Goal: Task Accomplishment & Management: Complete application form

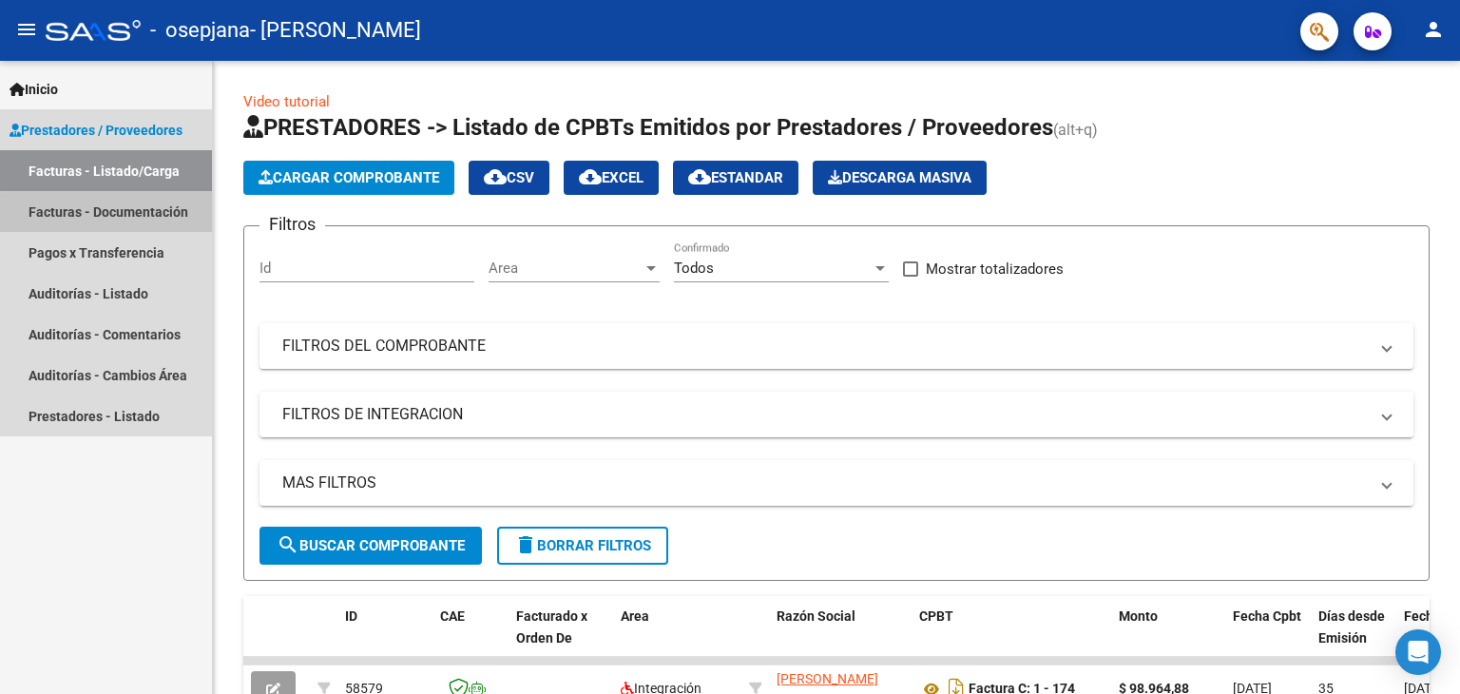
click at [165, 218] on link "Facturas - Documentación" at bounding box center [106, 211] width 212 height 41
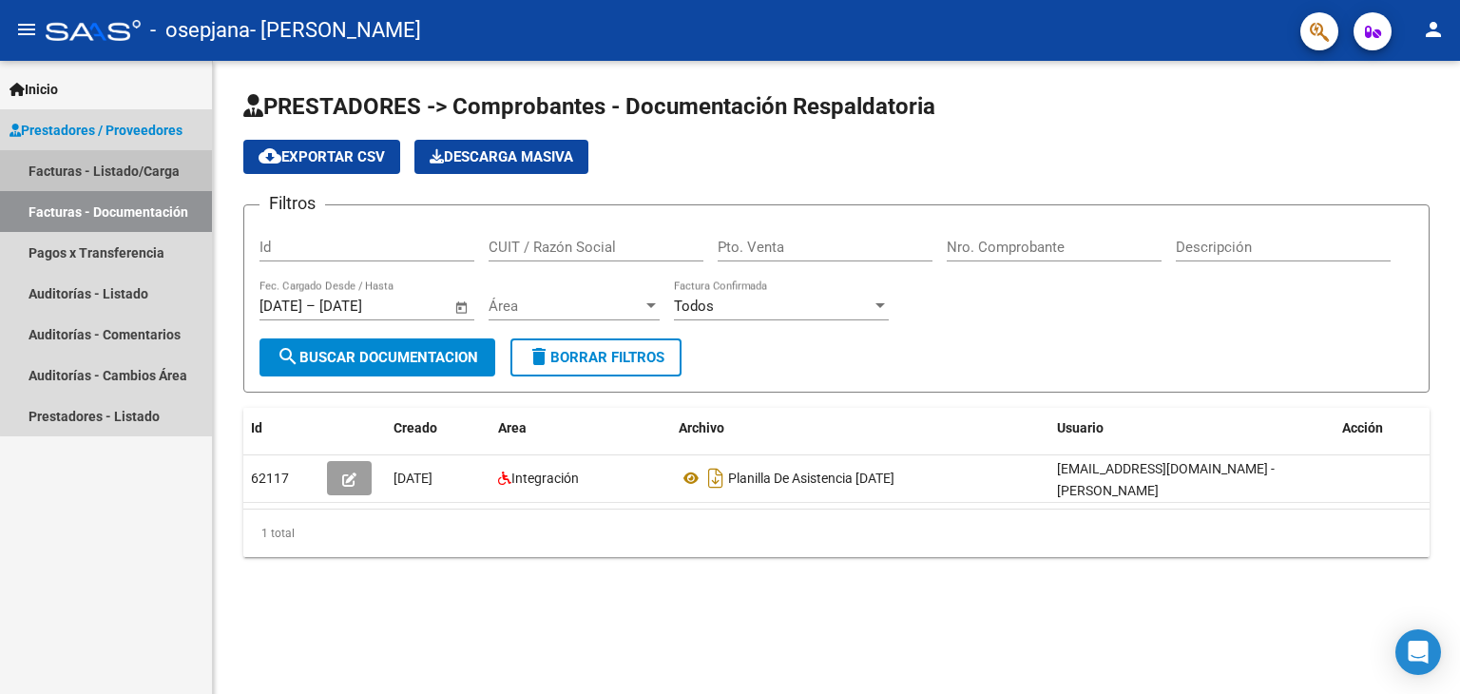
click at [162, 180] on link "Facturas - Listado/Carga" at bounding box center [106, 170] width 212 height 41
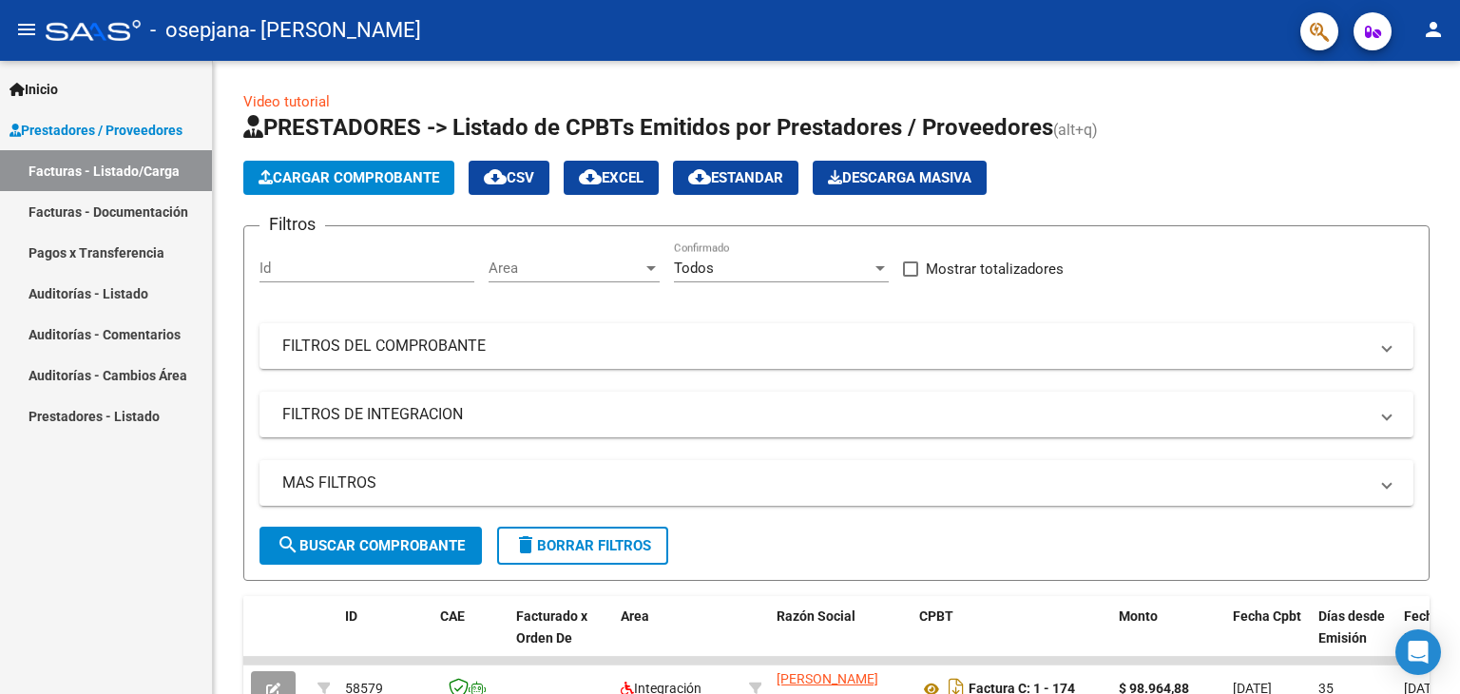
click at [108, 124] on span "Prestadores / Proveedores" at bounding box center [96, 130] width 173 height 21
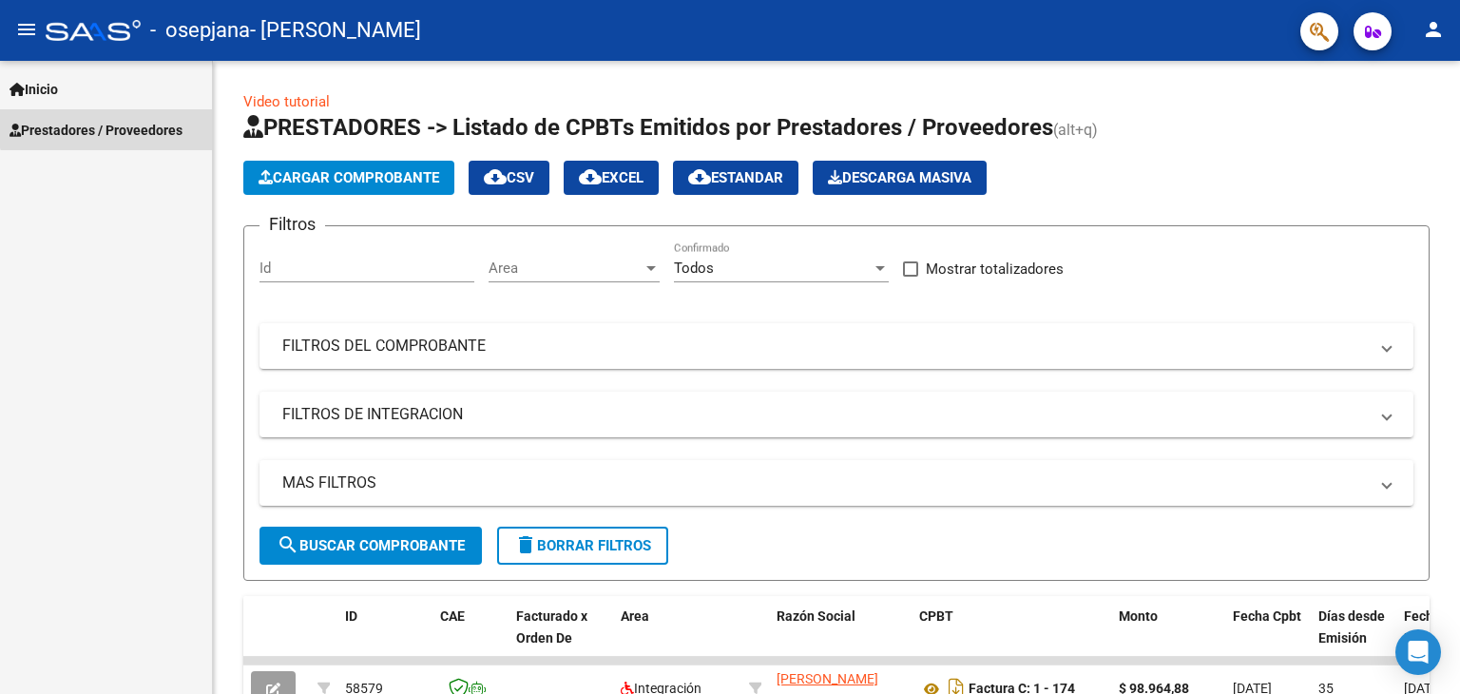
click at [108, 124] on span "Prestadores / Proveedores" at bounding box center [96, 130] width 173 height 21
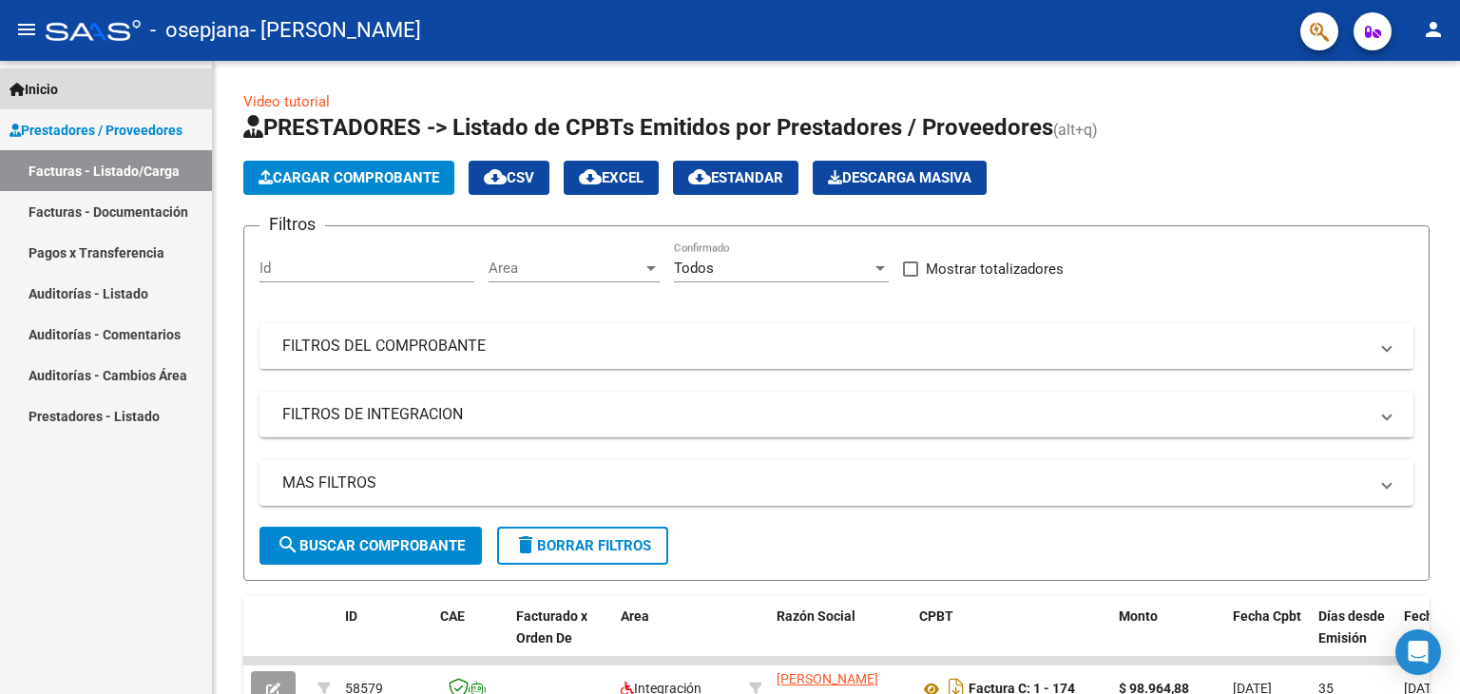
click at [46, 79] on span "Inicio" at bounding box center [34, 89] width 48 height 21
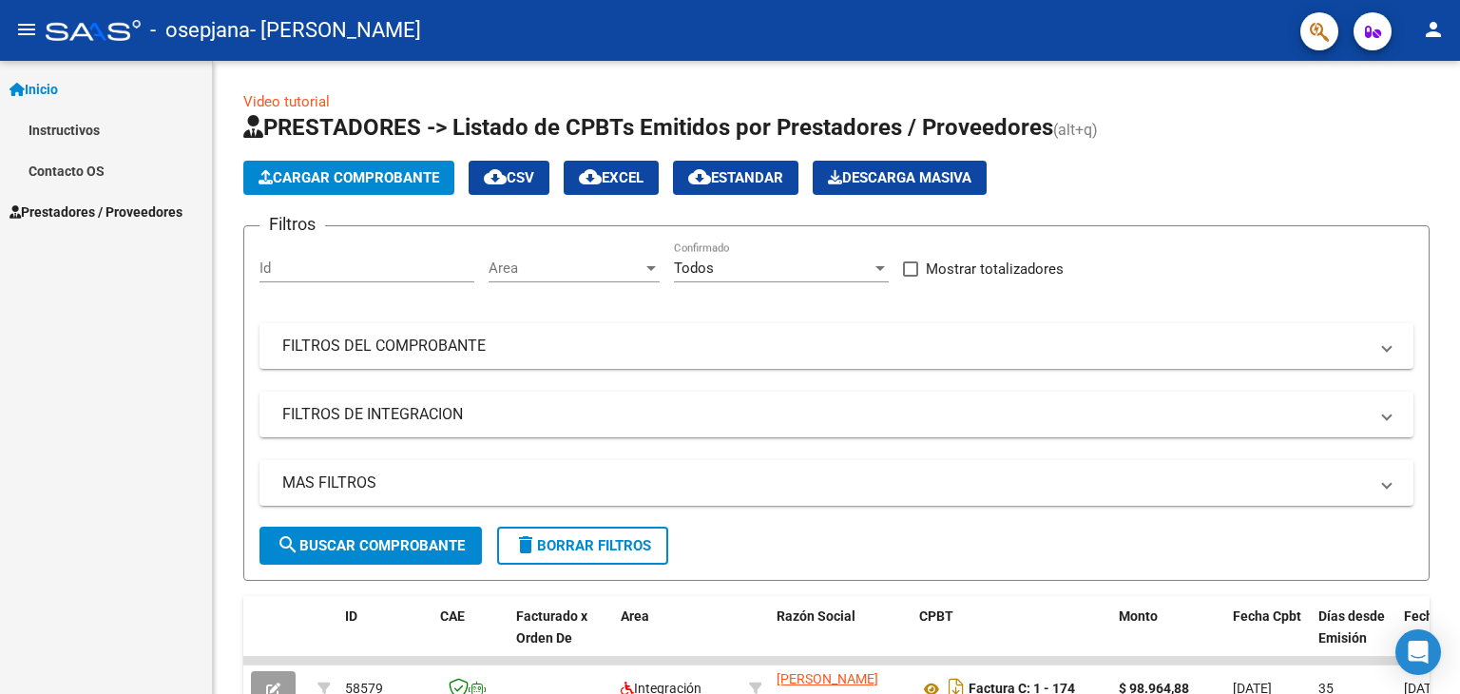
click at [116, 208] on span "Prestadores / Proveedores" at bounding box center [96, 212] width 173 height 21
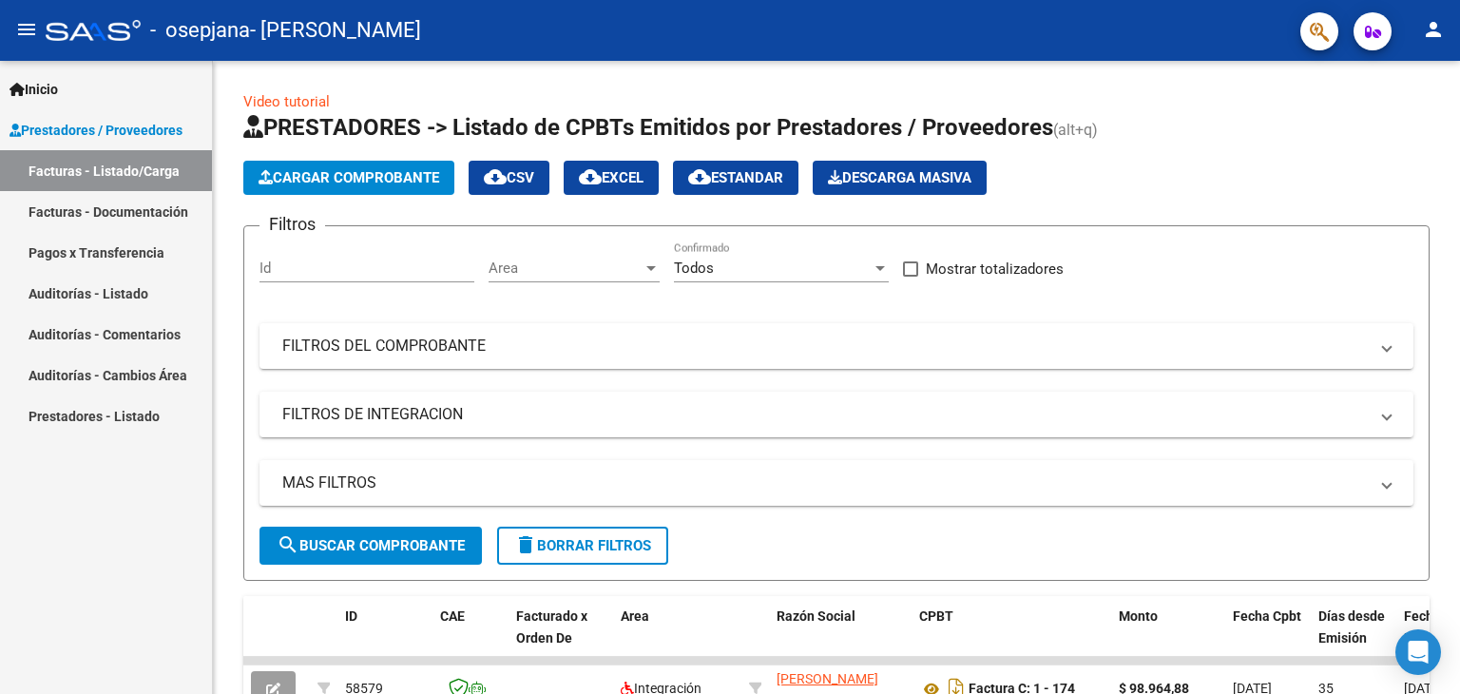
click at [116, 208] on link "Facturas - Documentación" at bounding box center [106, 211] width 212 height 41
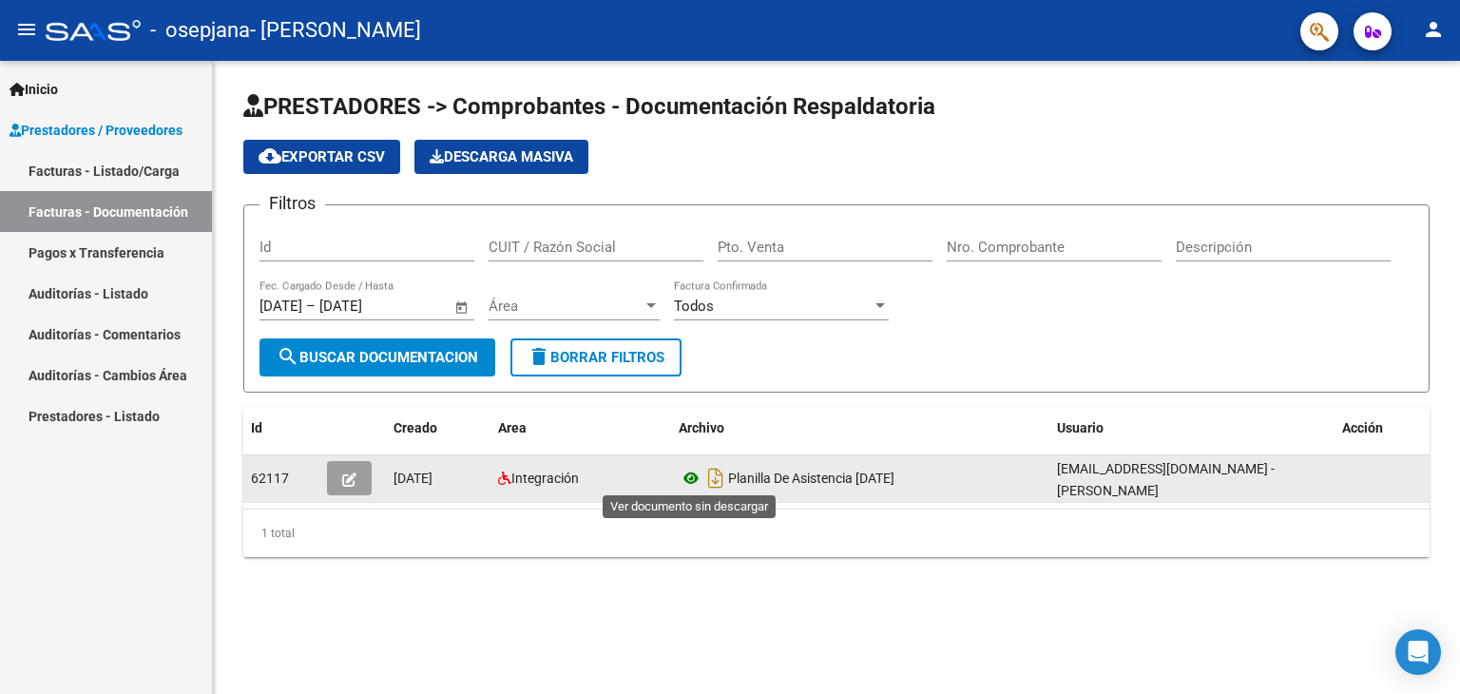
click at [691, 480] on icon at bounding box center [691, 478] width 25 height 23
click at [1399, 479] on datatable-body-cell at bounding box center [1381, 478] width 95 height 47
click at [285, 478] on span "62117" at bounding box center [270, 477] width 38 height 15
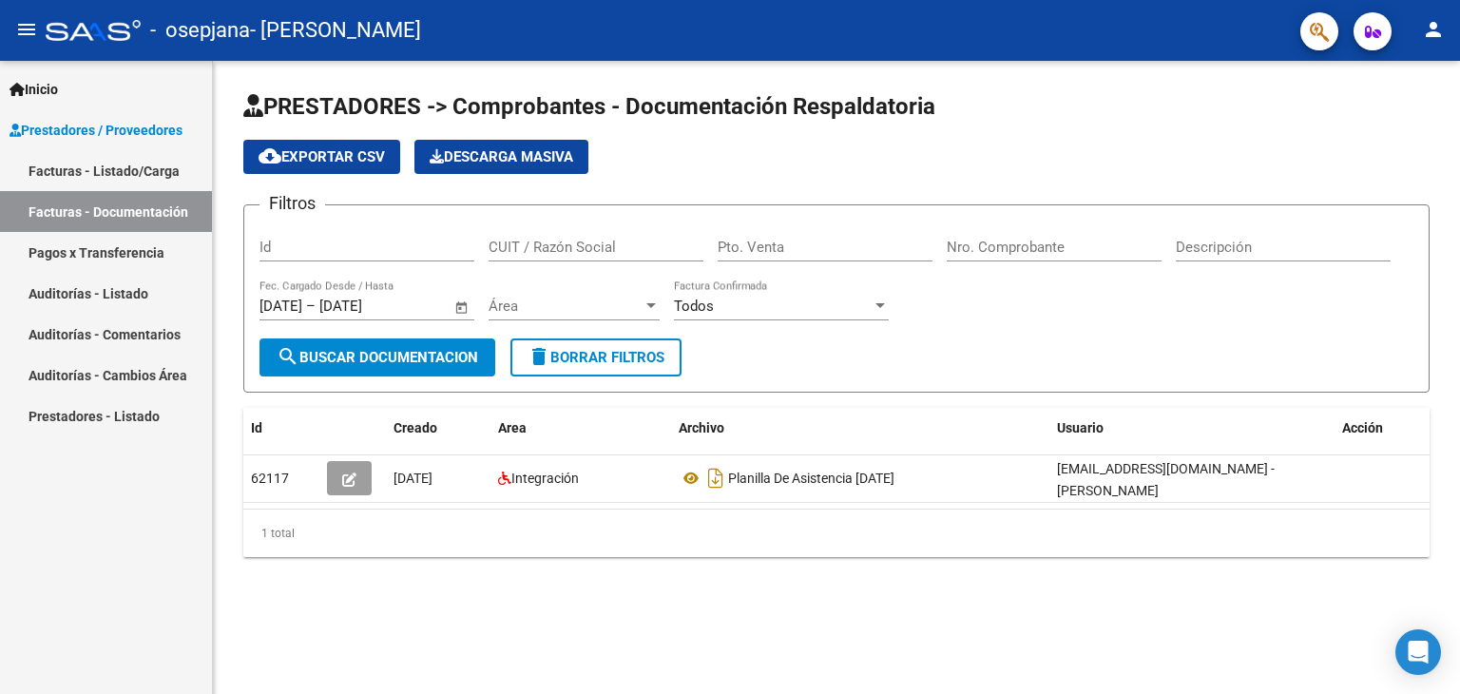
click at [97, 134] on span "Prestadores / Proveedores" at bounding box center [96, 130] width 173 height 21
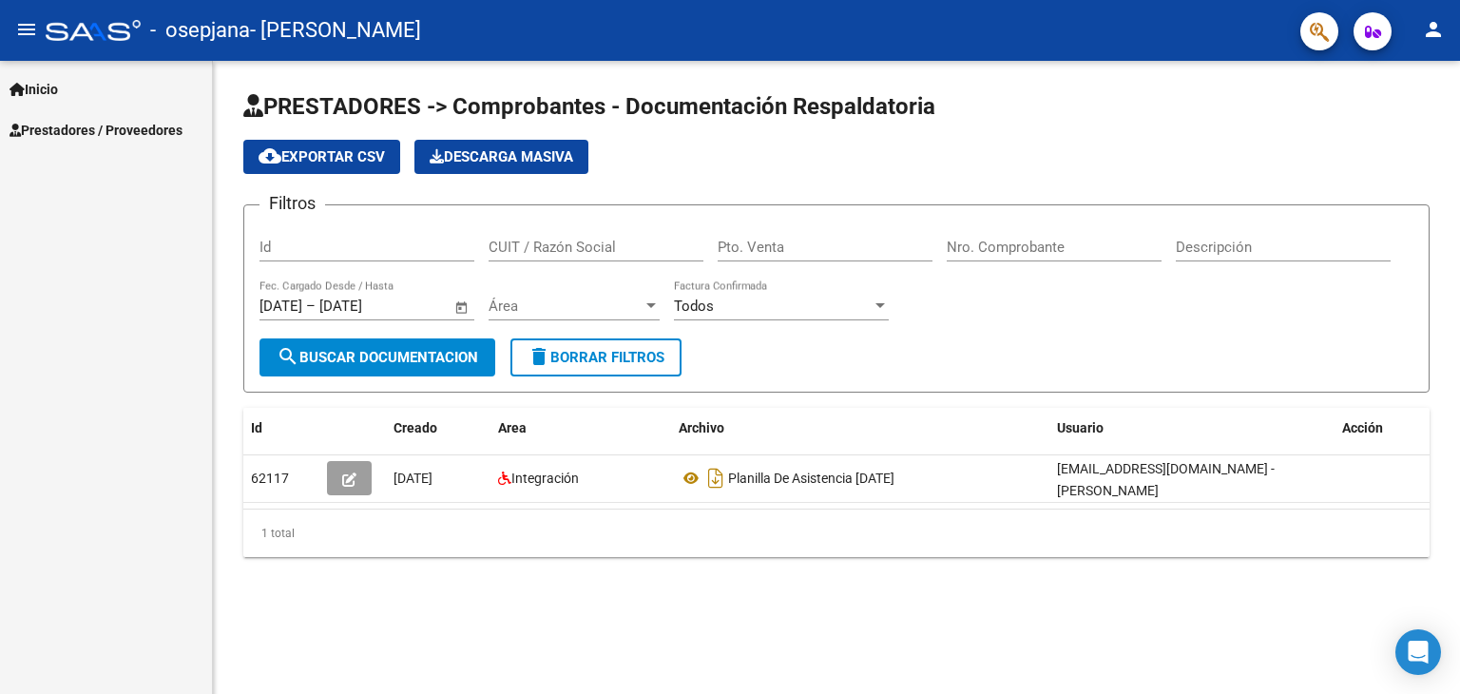
click at [48, 85] on span "Inicio" at bounding box center [34, 89] width 48 height 21
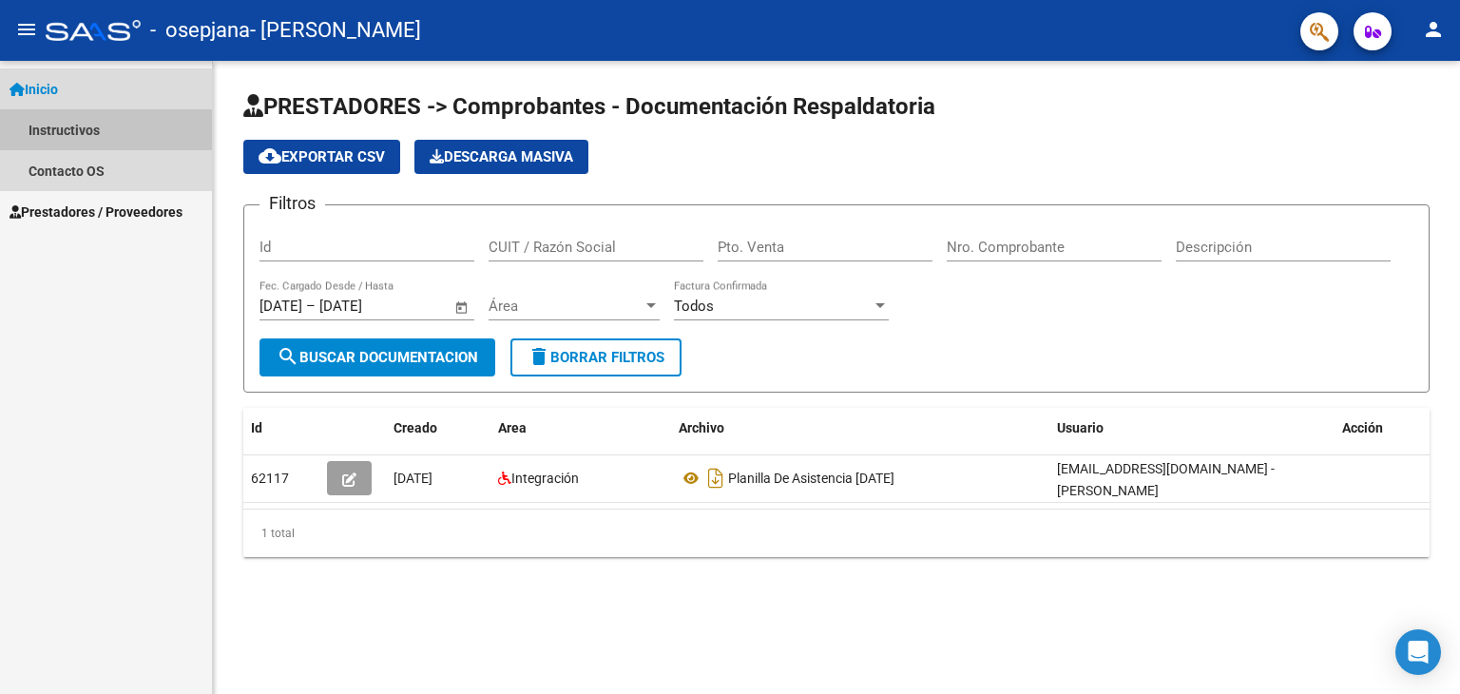
click at [72, 132] on link "Instructivos" at bounding box center [106, 129] width 212 height 41
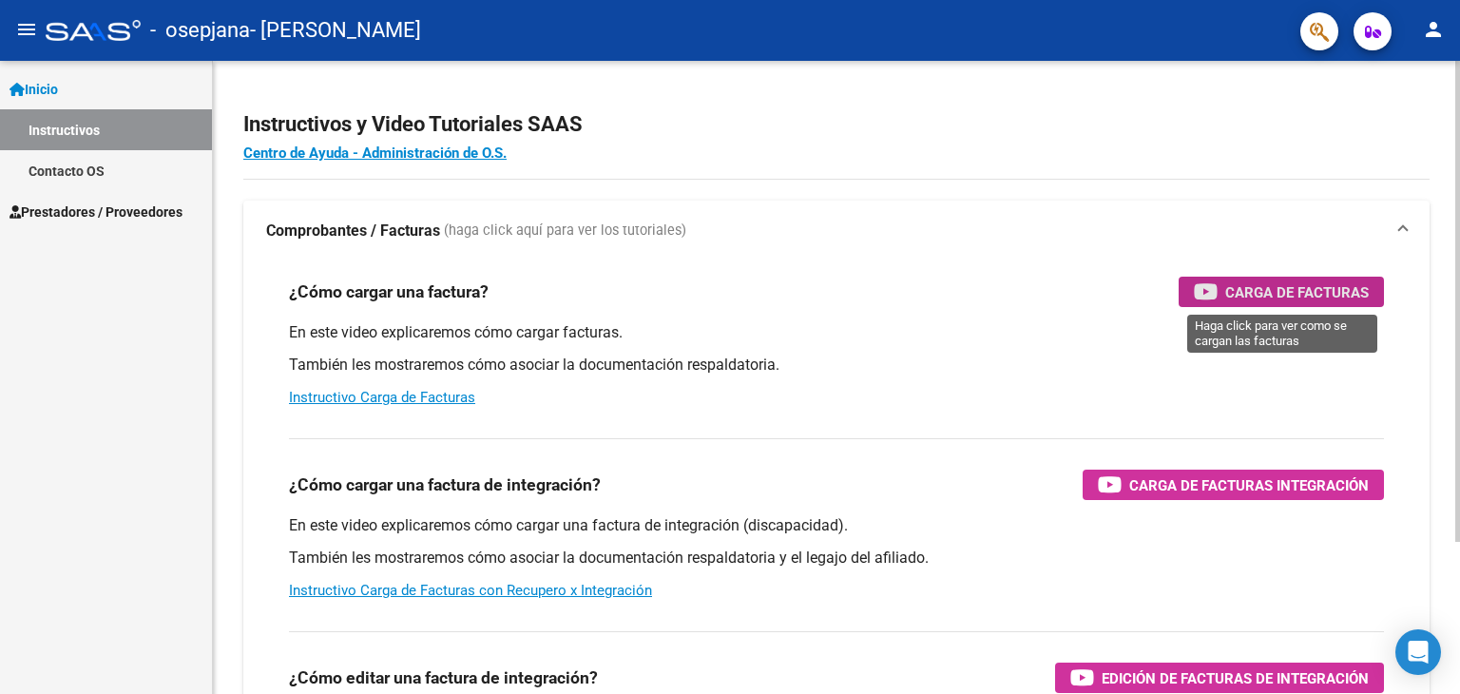
click at [1254, 297] on span "Carga de Facturas" at bounding box center [1297, 292] width 144 height 24
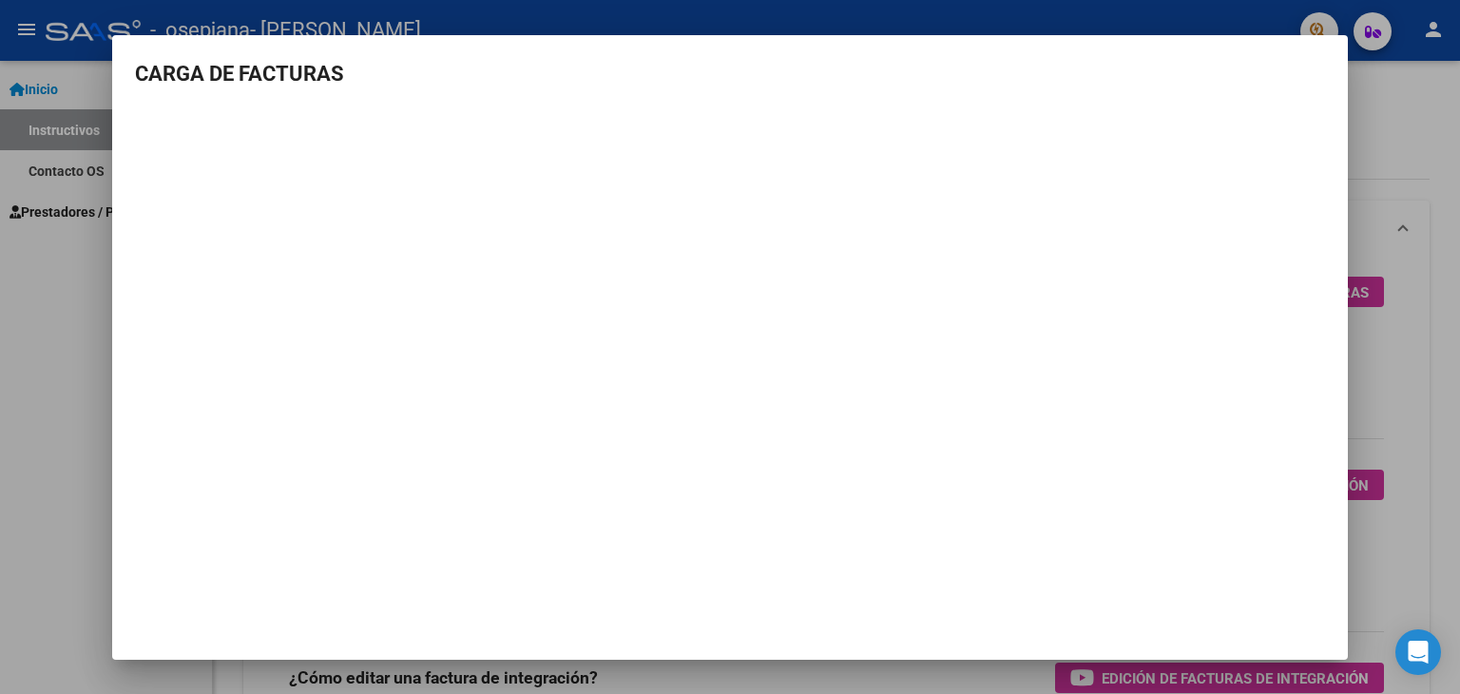
click at [1422, 339] on div at bounding box center [730, 347] width 1460 height 694
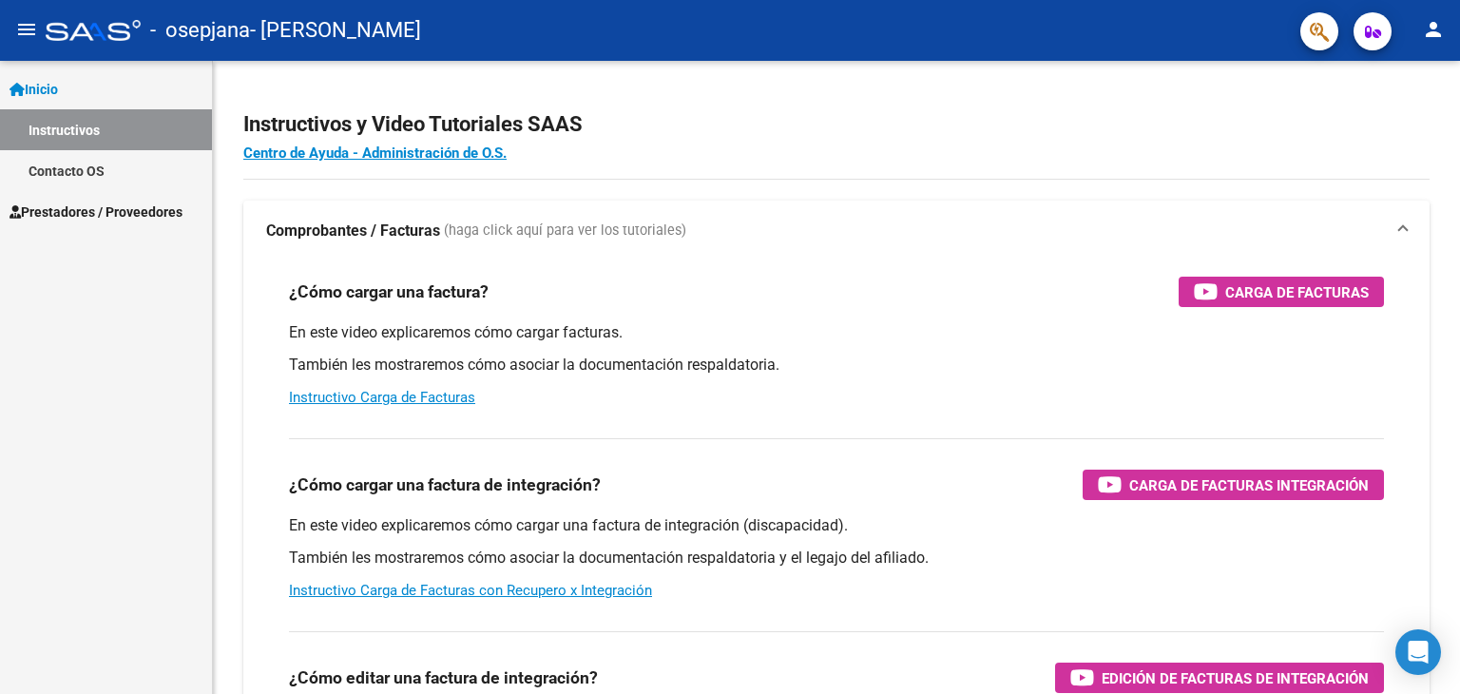
click at [40, 94] on span "Inicio" at bounding box center [34, 89] width 48 height 21
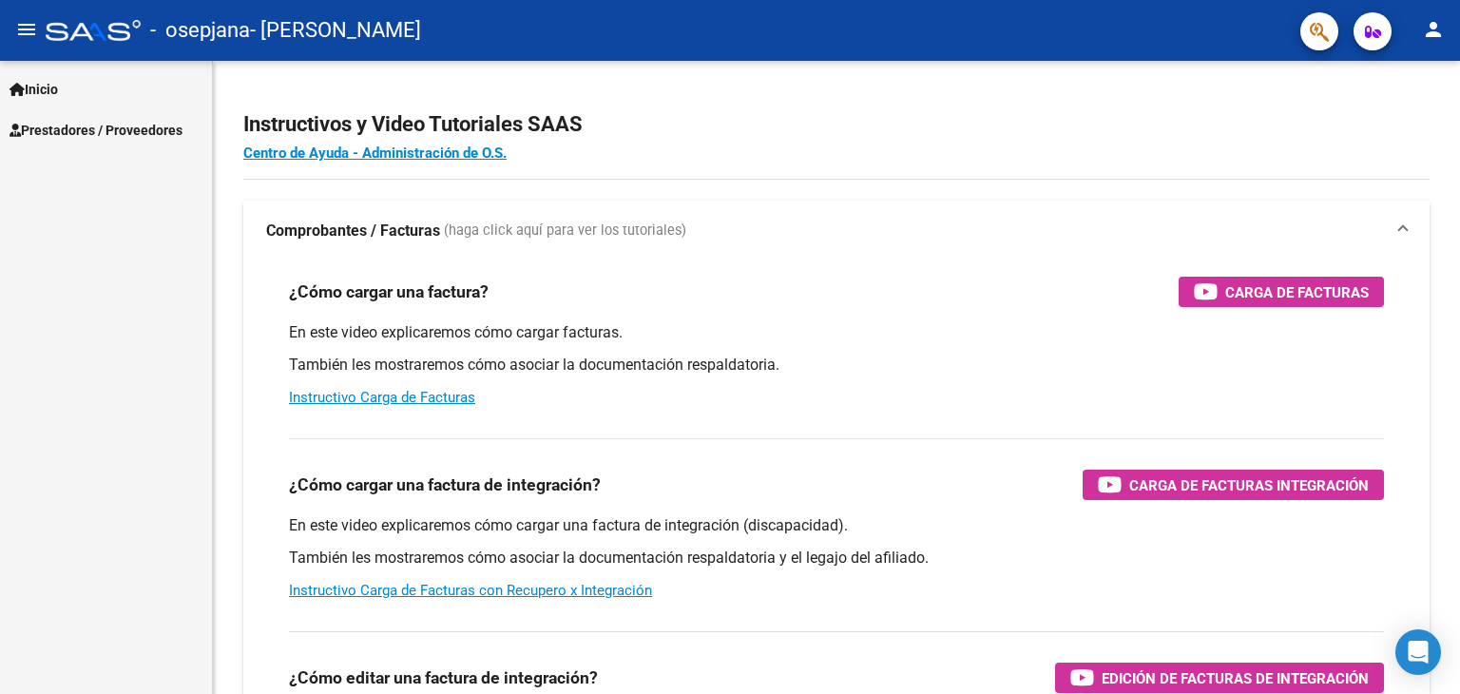
click at [74, 134] on span "Prestadores / Proveedores" at bounding box center [96, 130] width 173 height 21
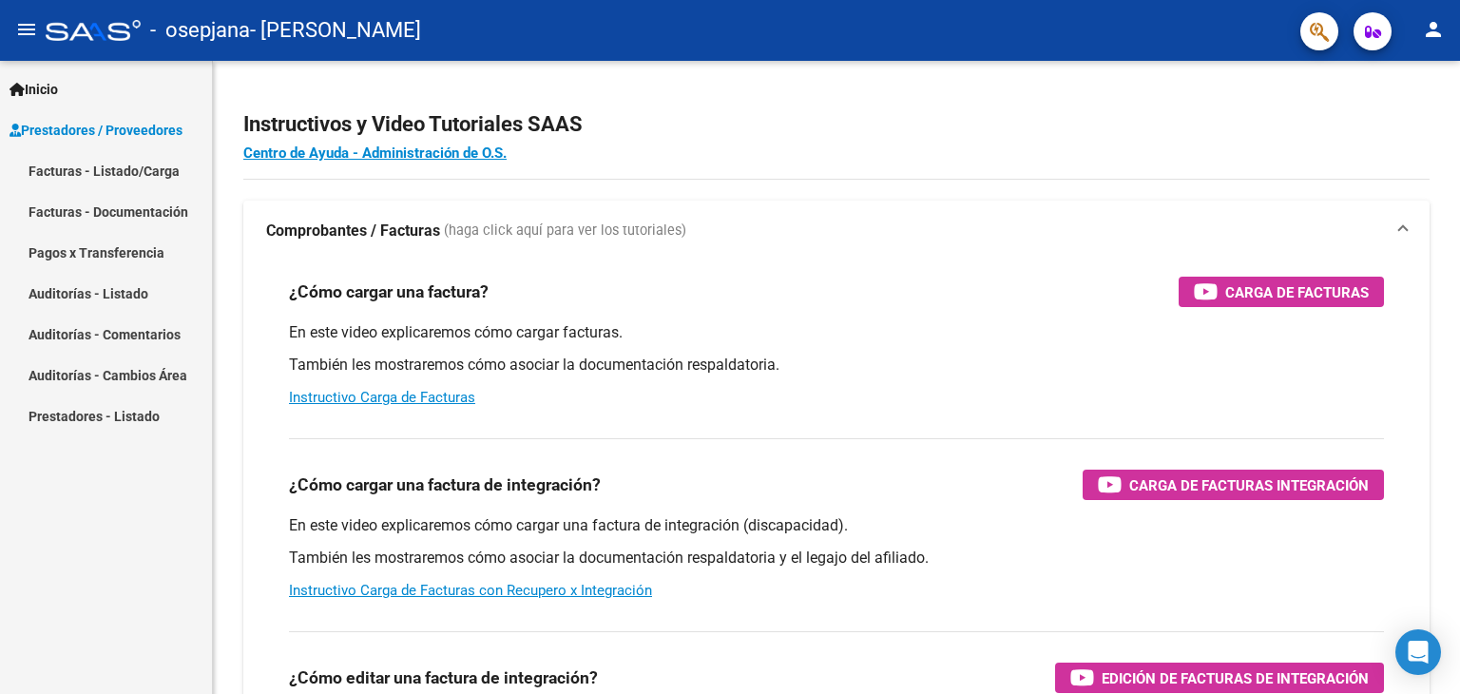
click at [106, 174] on link "Facturas - Listado/Carga" at bounding box center [106, 170] width 212 height 41
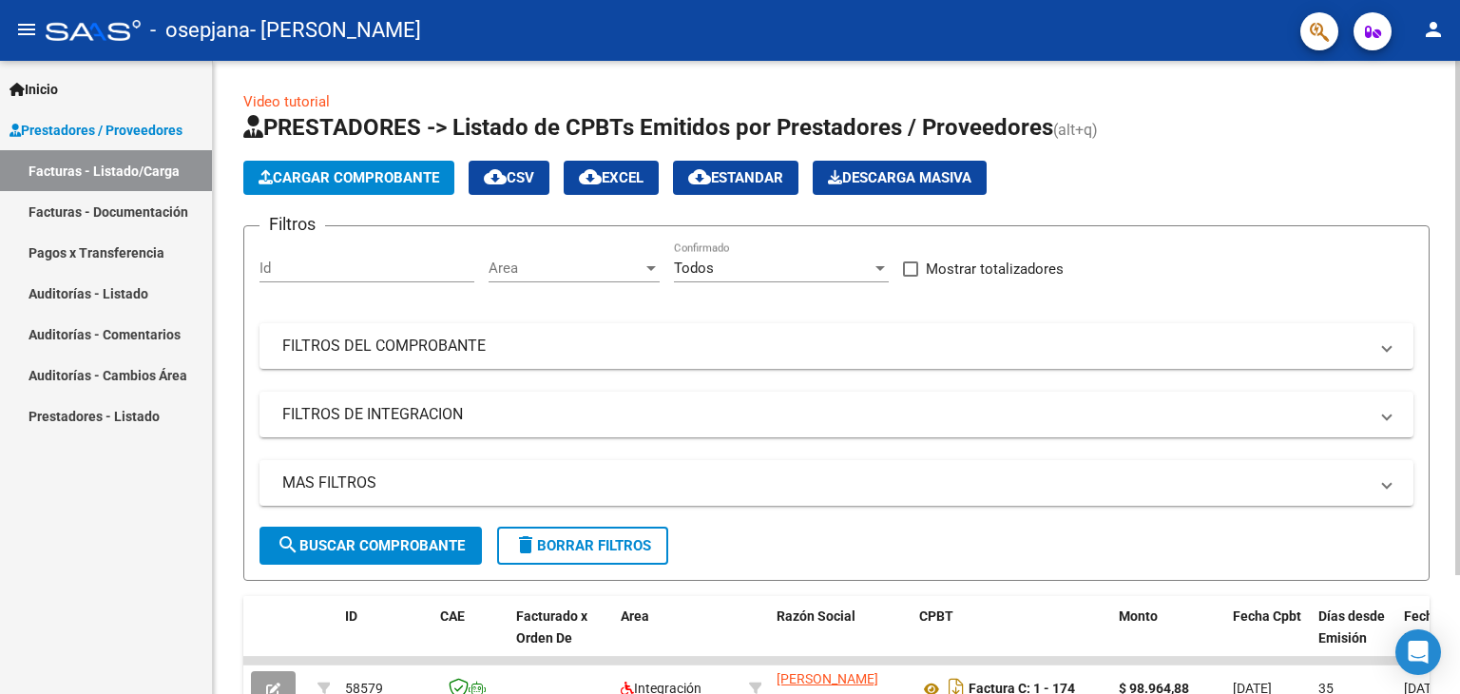
click at [331, 171] on span "Cargar Comprobante" at bounding box center [349, 177] width 181 height 17
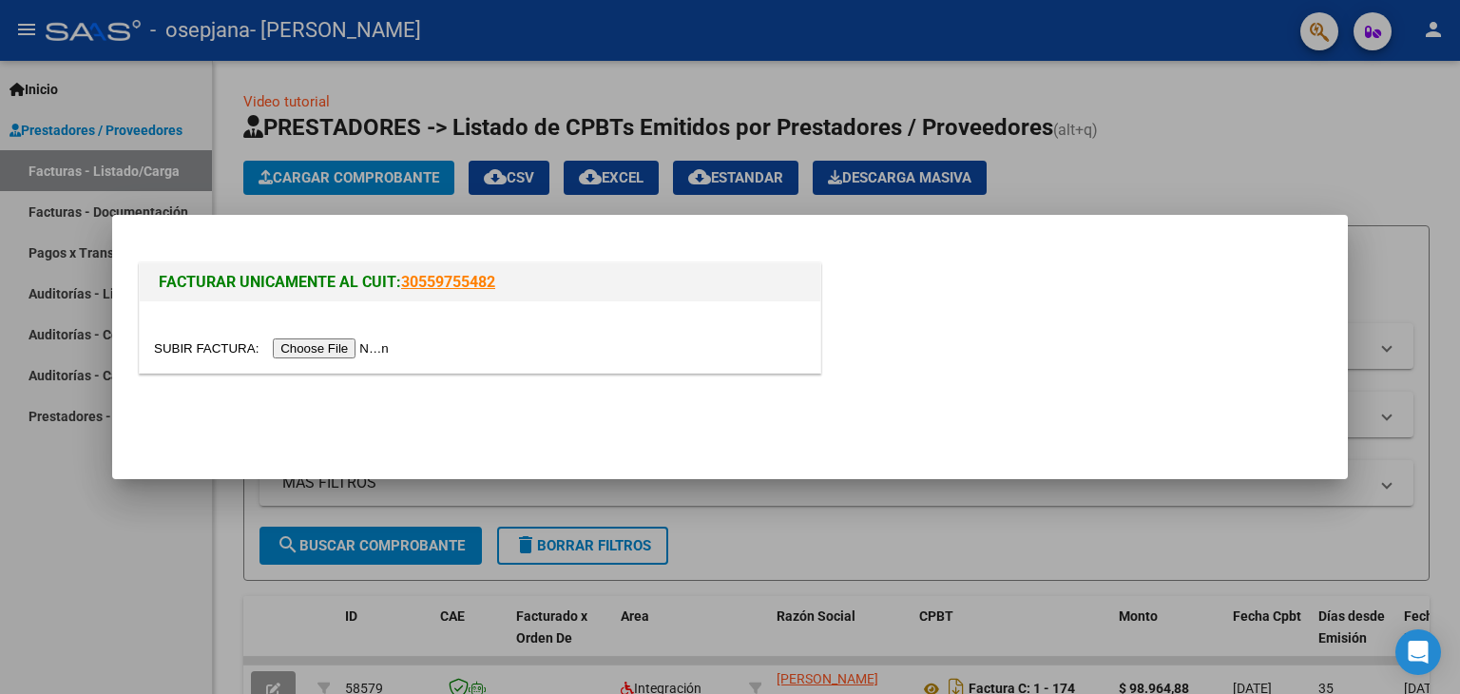
click at [348, 354] on input "file" at bounding box center [274, 348] width 240 height 20
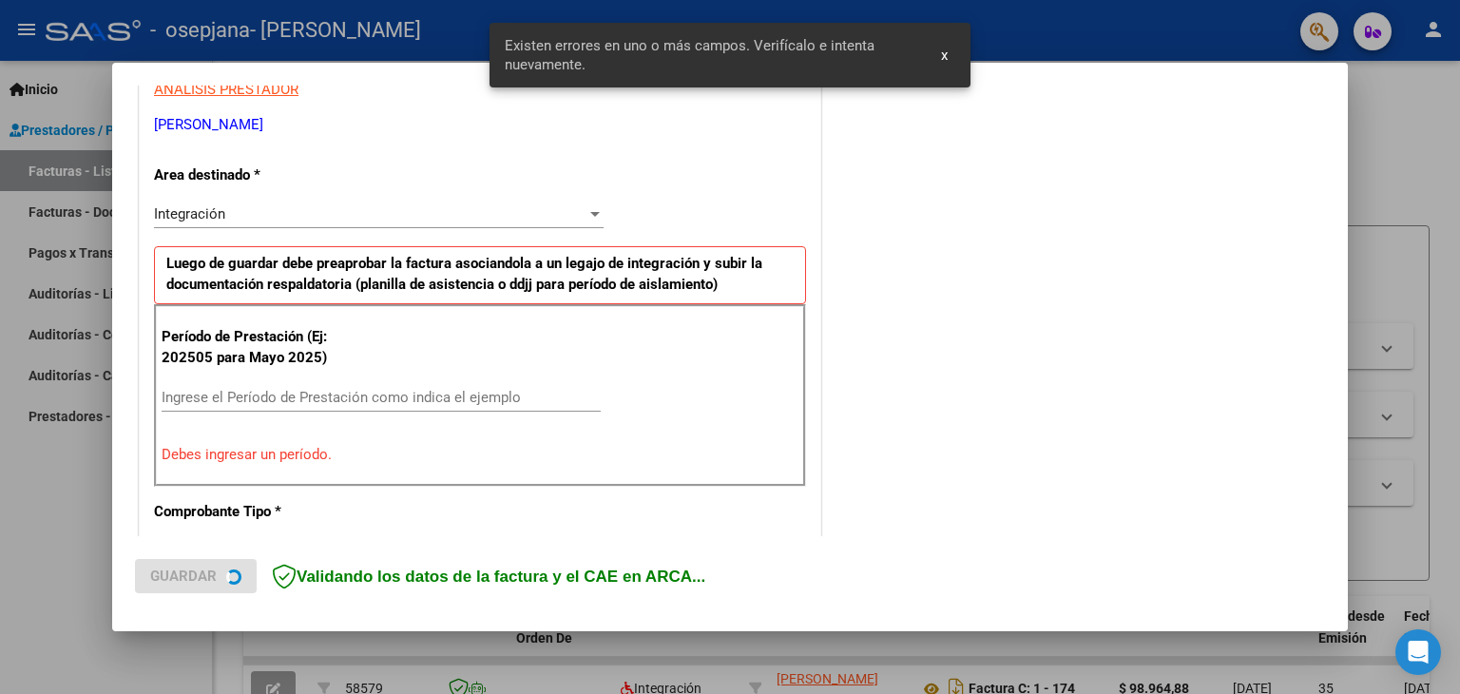
scroll to position [399, 0]
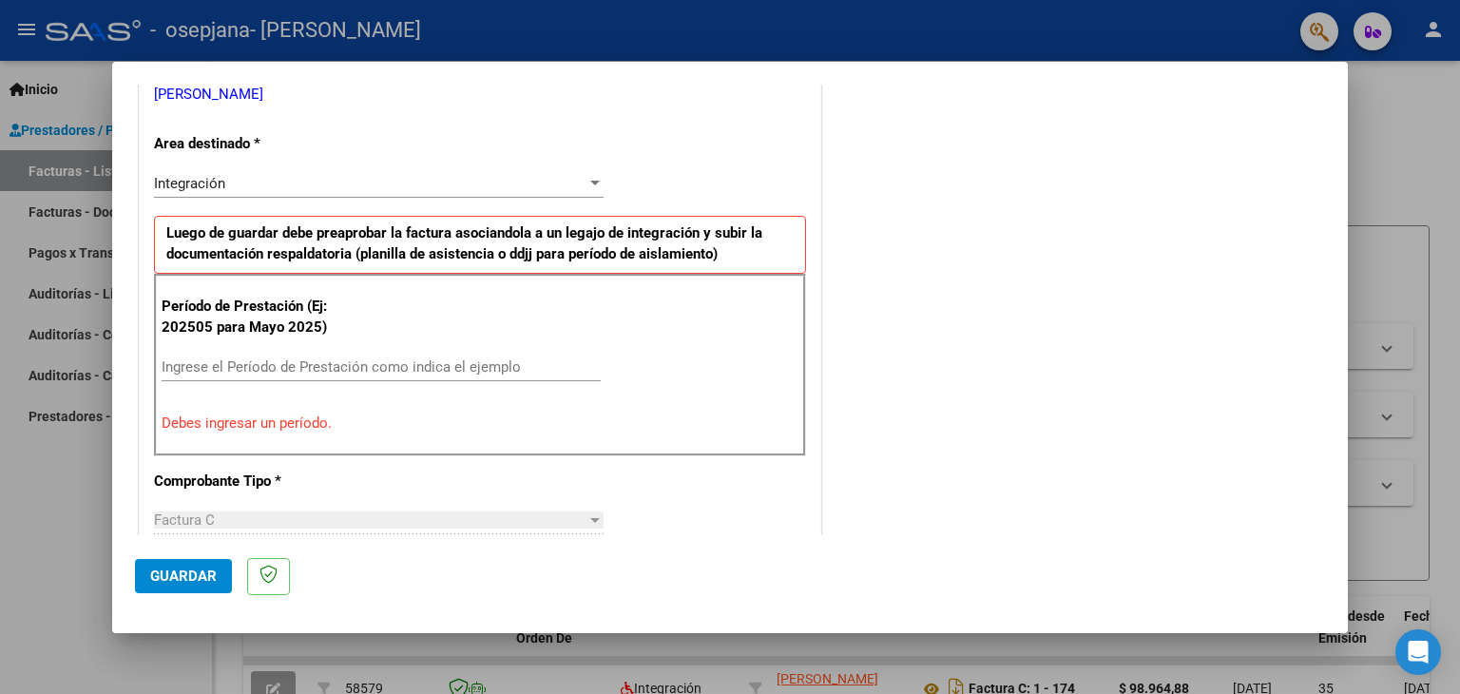
click at [248, 365] on input "Ingrese el Período de Prestación como indica el ejemplo" at bounding box center [381, 366] width 439 height 17
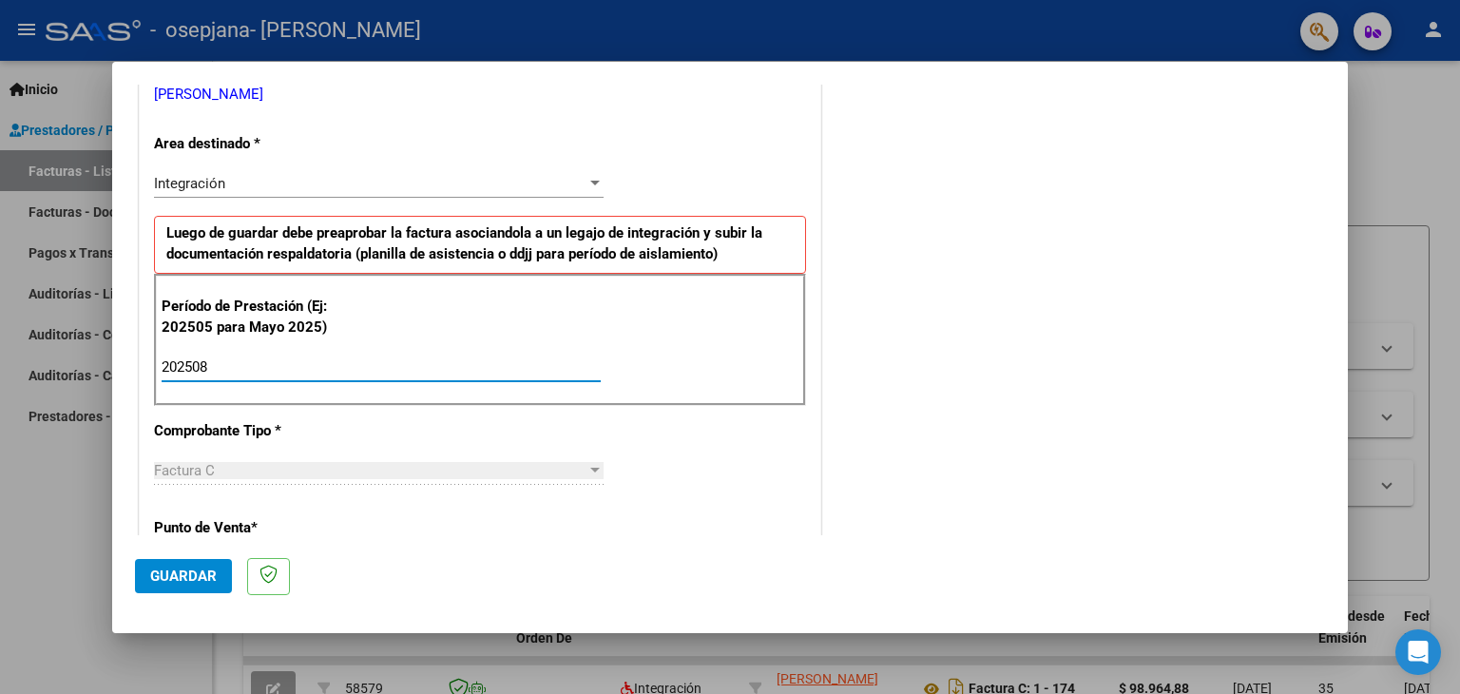
type input "202508"
click at [914, 355] on div "COMENTARIOS Comentarios del Prestador / Gerenciador:" at bounding box center [1075, 532] width 500 height 1652
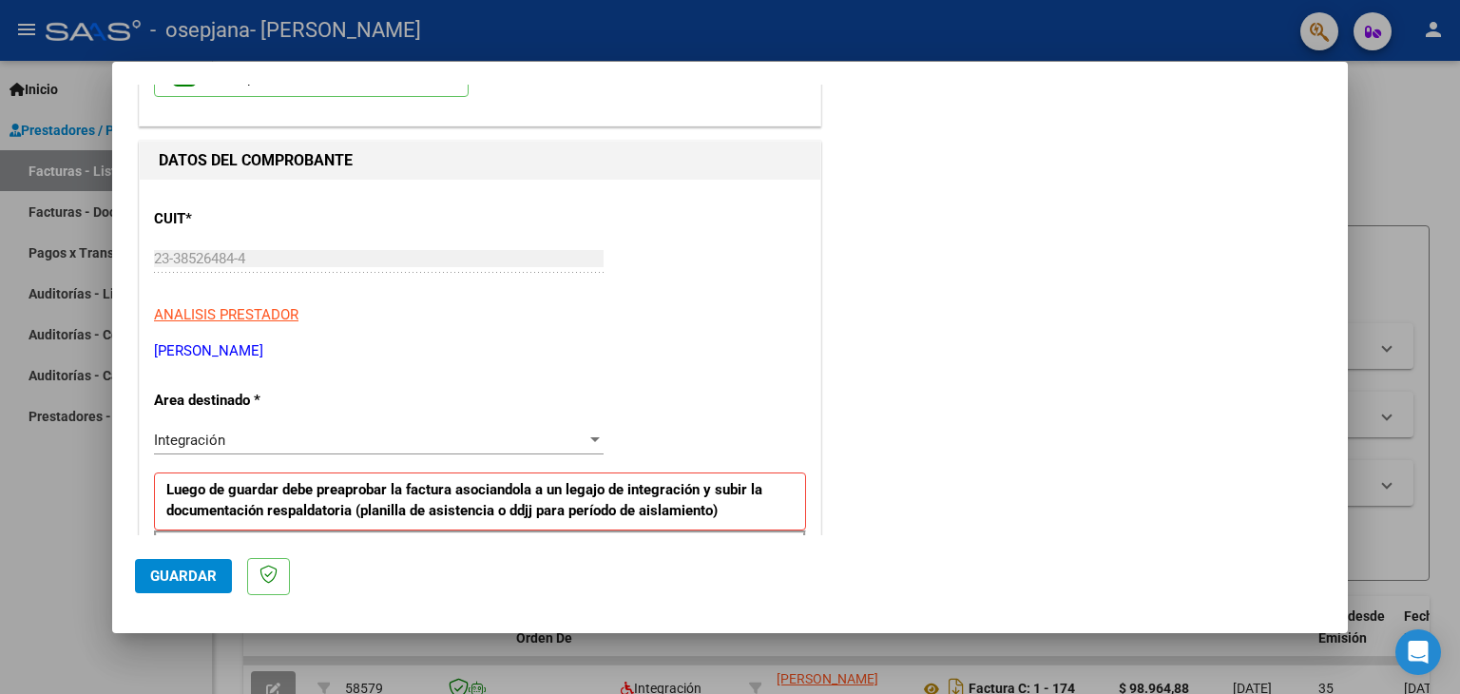
scroll to position [114, 0]
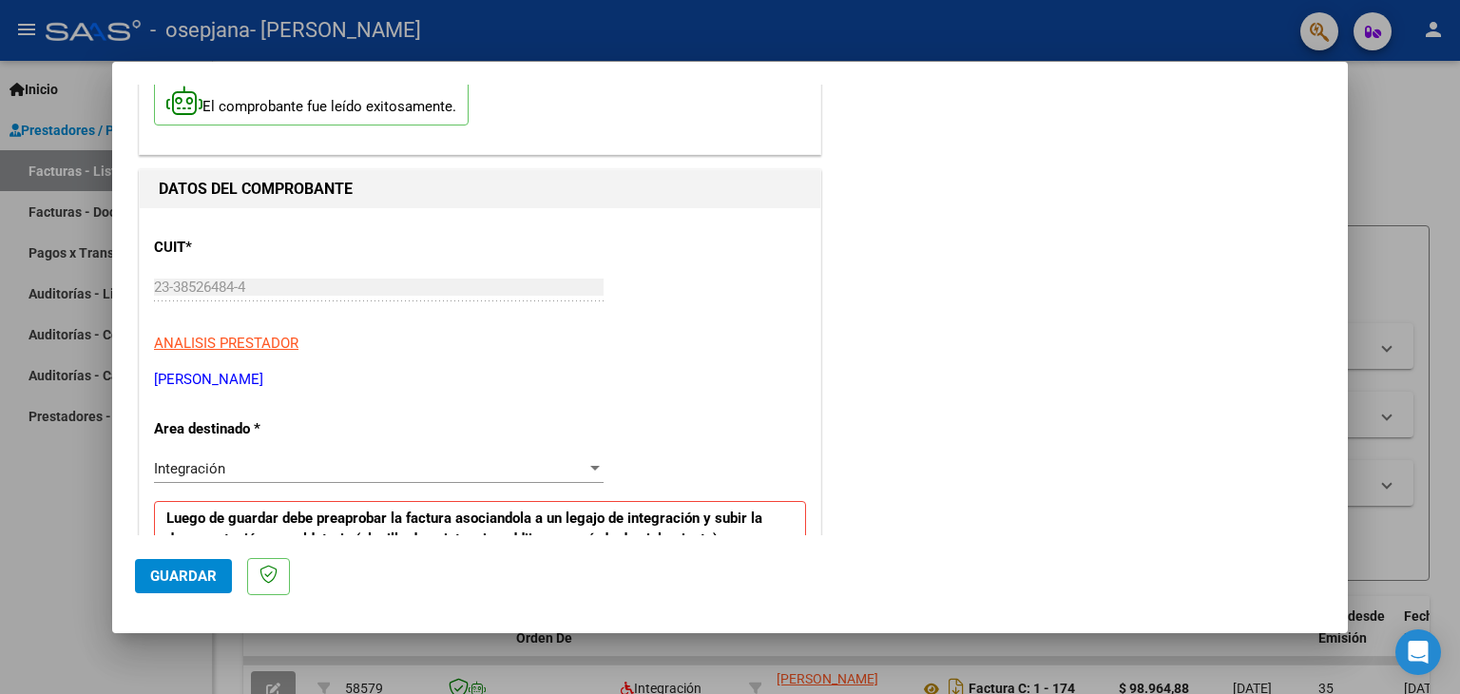
click at [589, 462] on div at bounding box center [594, 468] width 17 height 15
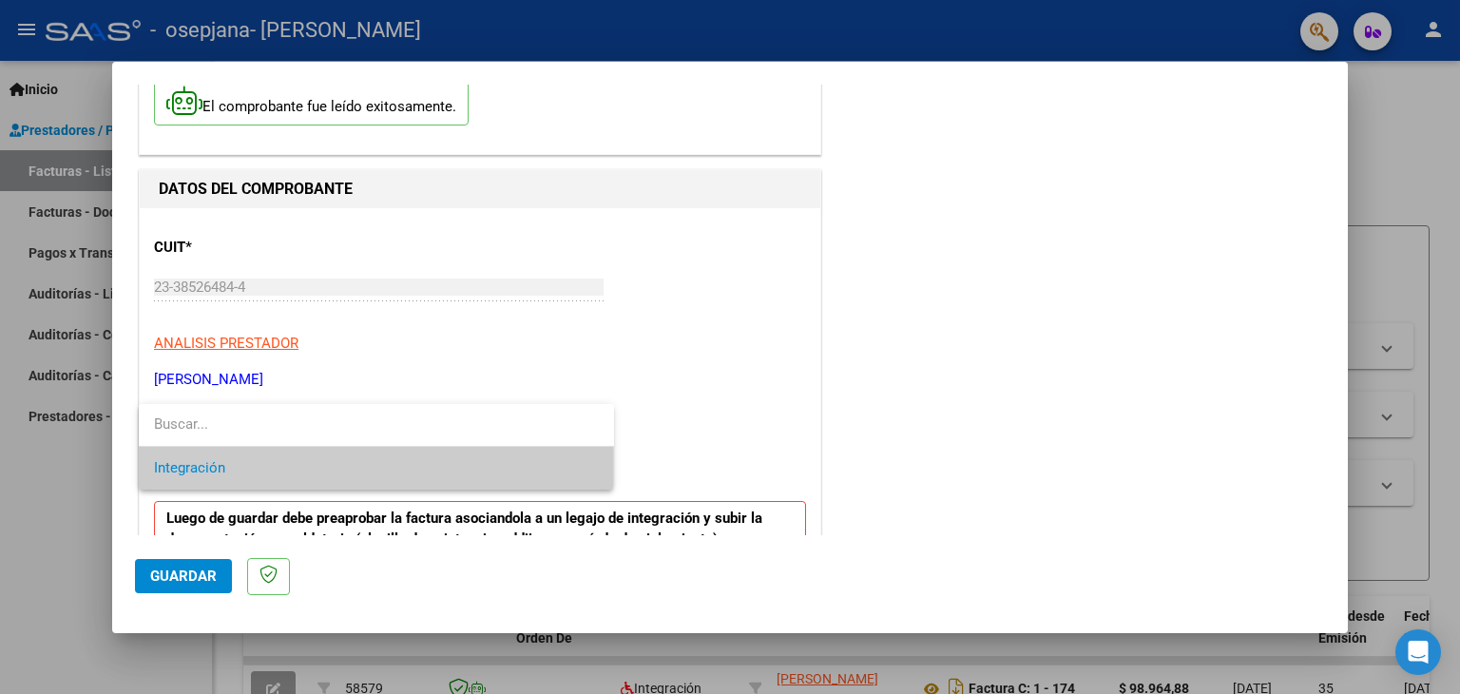
click at [589, 462] on span "Integración" at bounding box center [376, 468] width 445 height 43
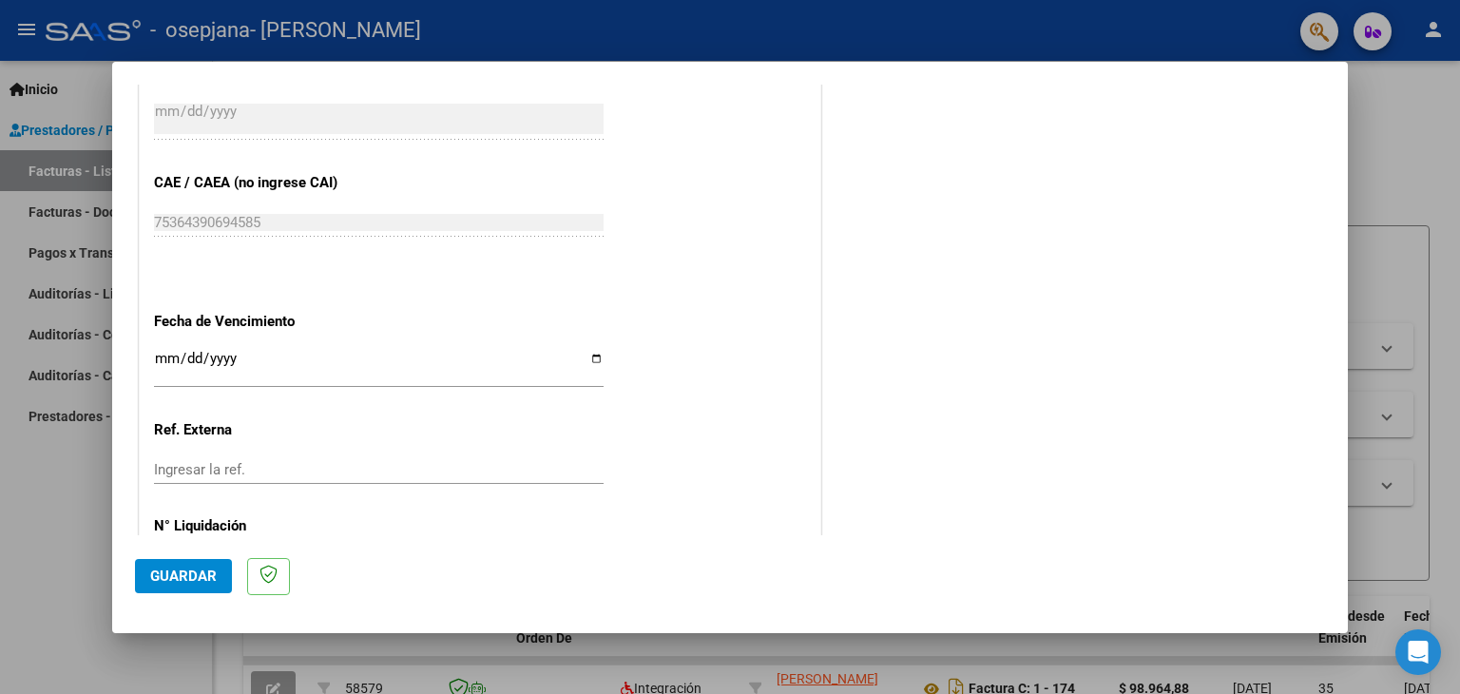
scroll to position [1219, 0]
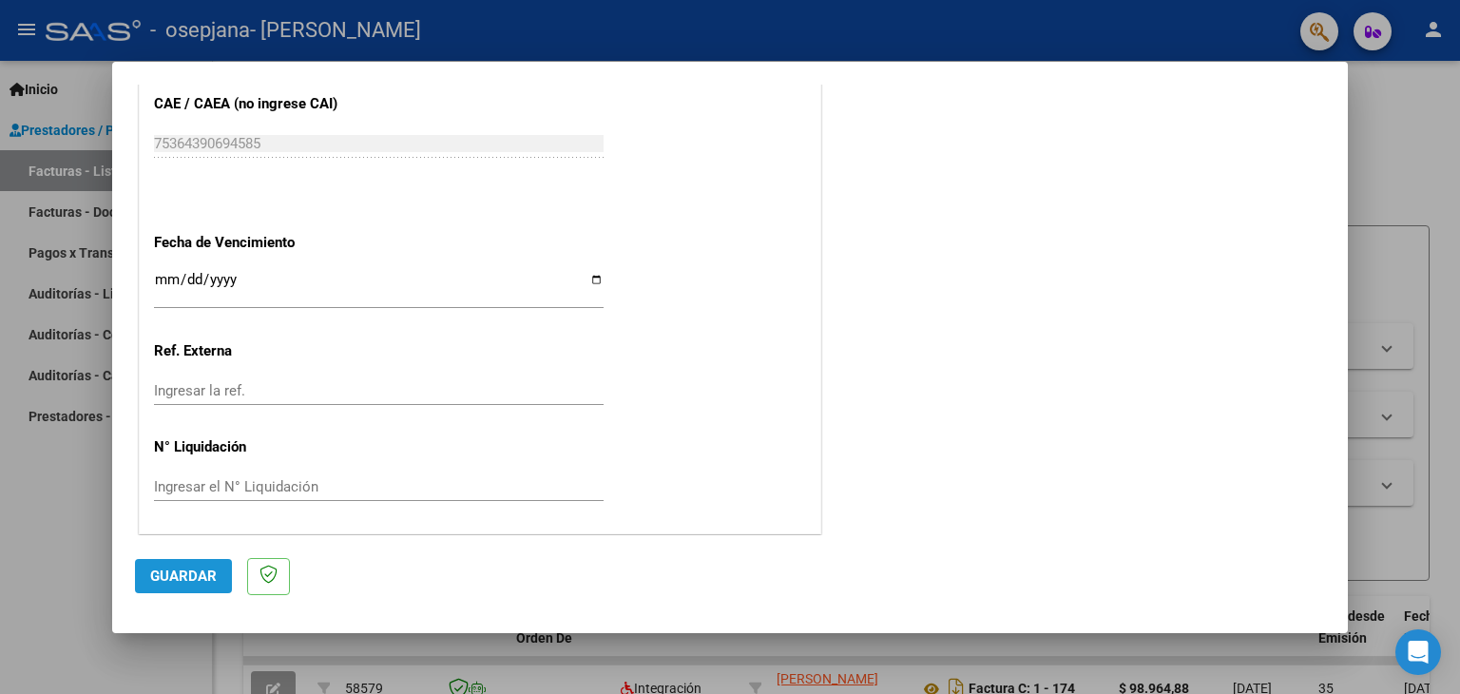
click at [209, 574] on span "Guardar" at bounding box center [183, 575] width 67 height 17
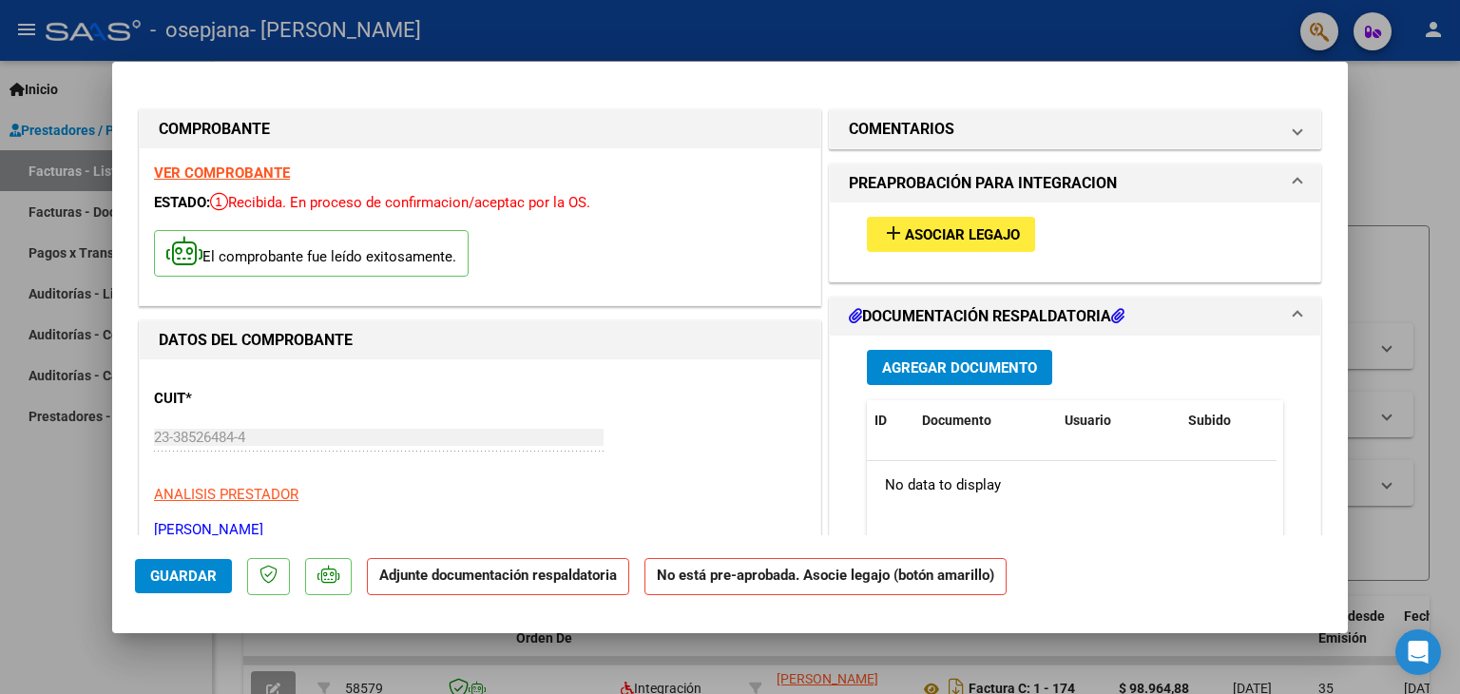
click at [923, 361] on span "Agregar Documento" at bounding box center [959, 367] width 155 height 17
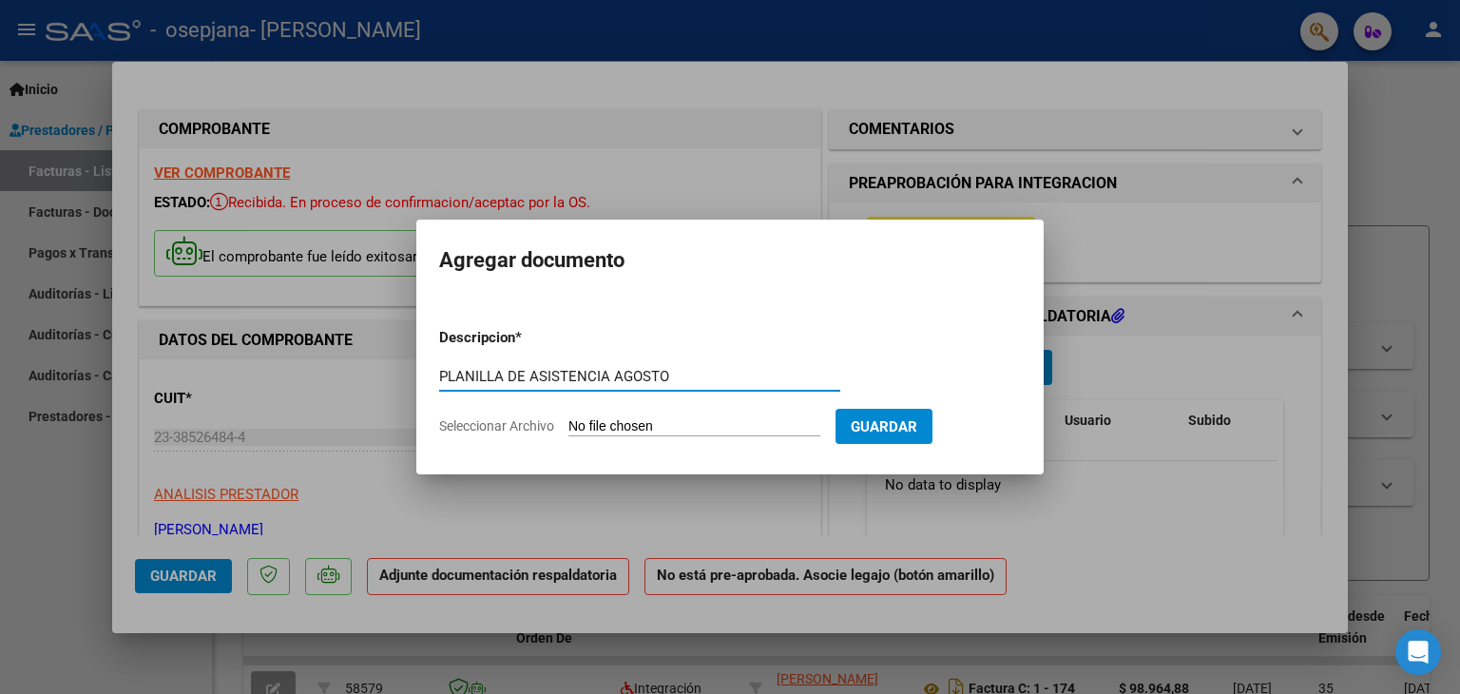
type input "PLANILLA DE ASISTENCIA AGOSTO"
click at [715, 429] on input "Seleccionar Archivo" at bounding box center [694, 427] width 252 height 18
type input "C:\fakepath\PLANILLA [PERSON_NAME] - [DATE].pdf"
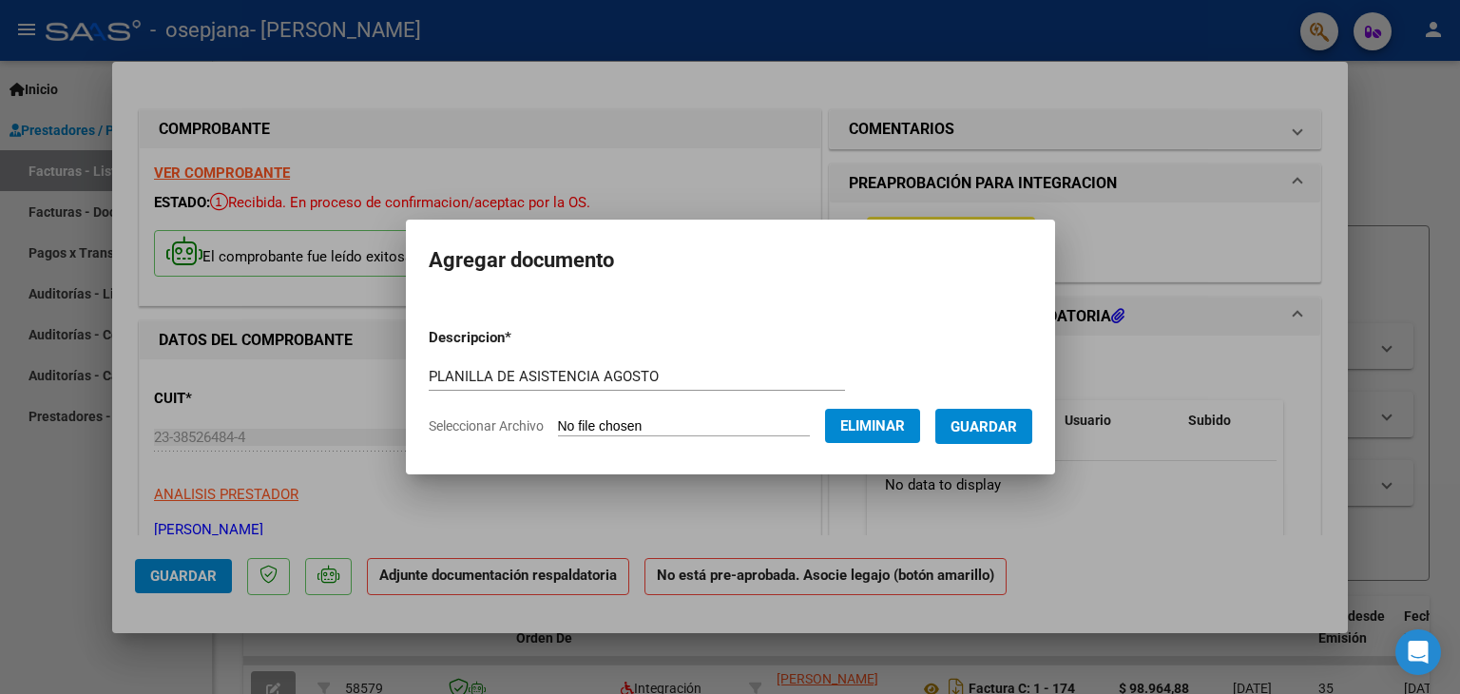
click at [988, 435] on span "Guardar" at bounding box center [983, 426] width 67 height 17
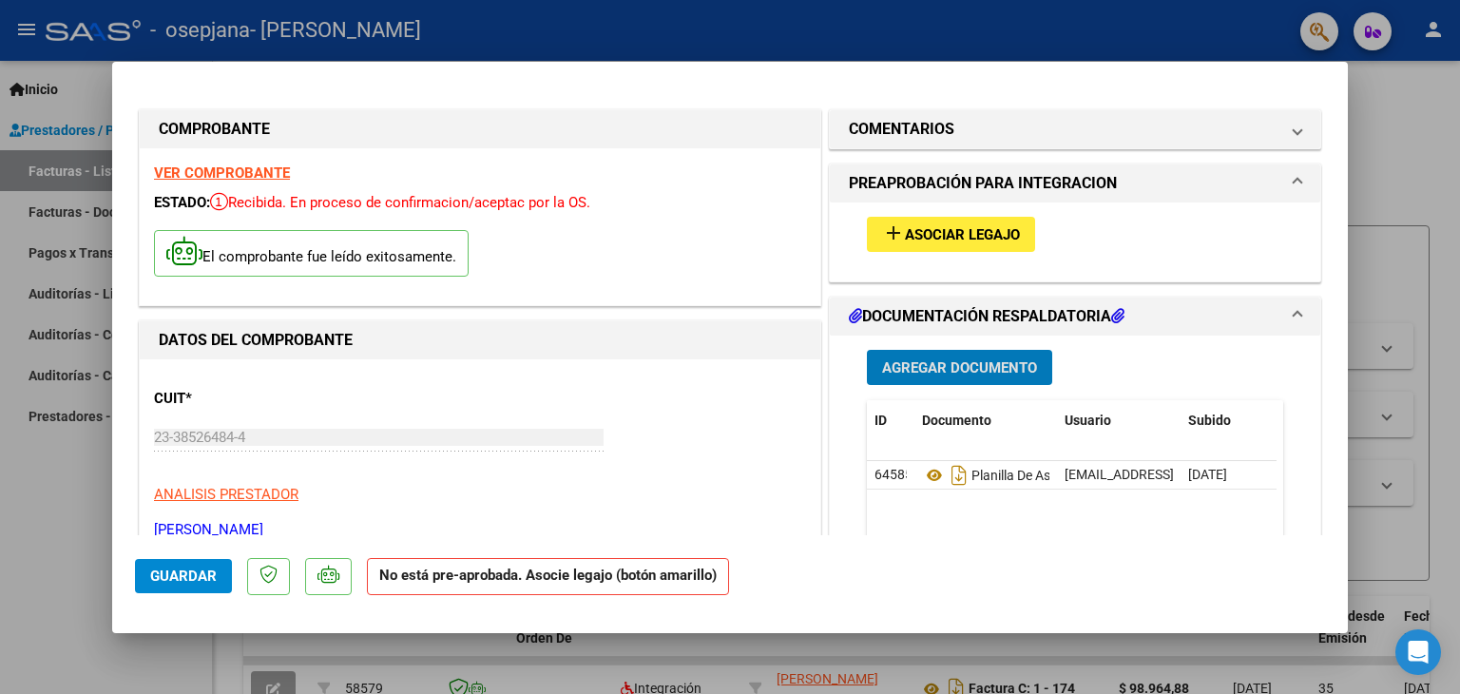
click at [914, 237] on span "Asociar Legajo" at bounding box center [962, 234] width 115 height 17
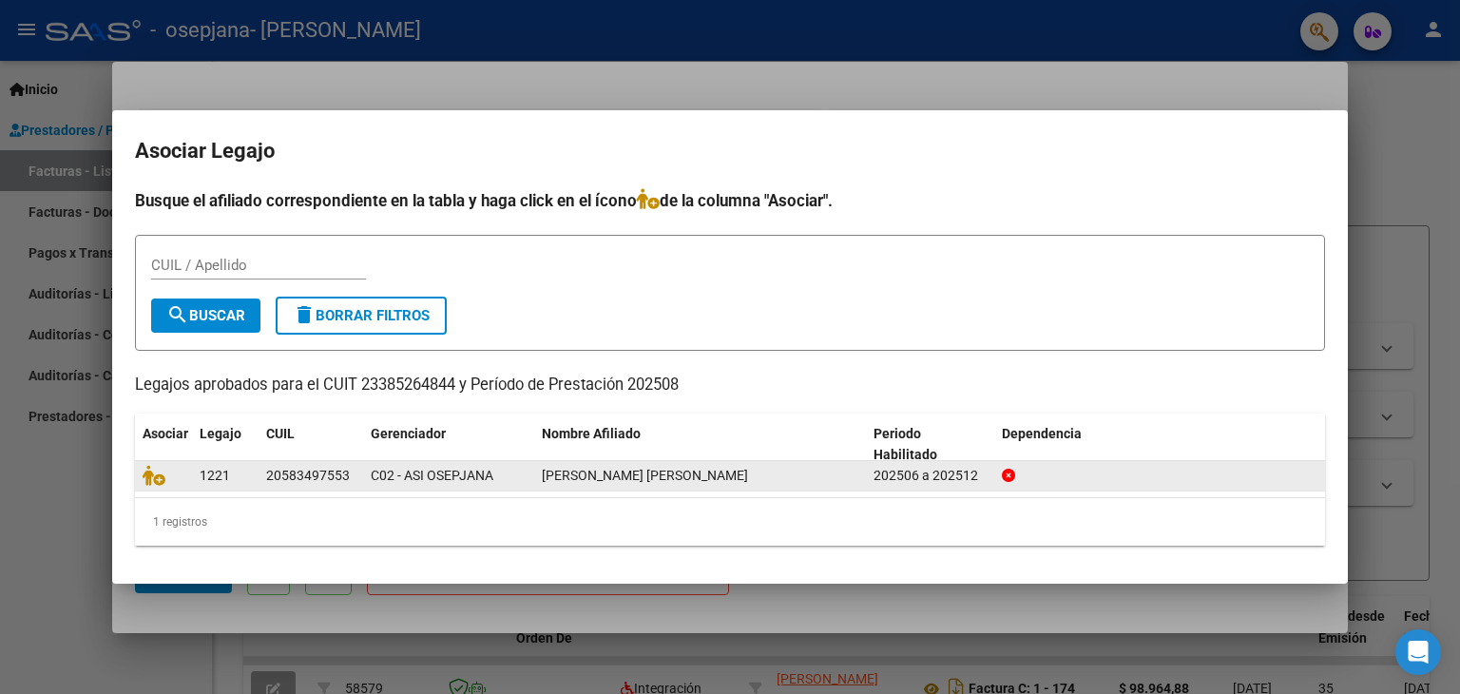
click at [690, 481] on span "[PERSON_NAME] [PERSON_NAME]" at bounding box center [645, 475] width 206 height 15
click at [686, 479] on span "[PERSON_NAME] [PERSON_NAME]" at bounding box center [645, 475] width 206 height 15
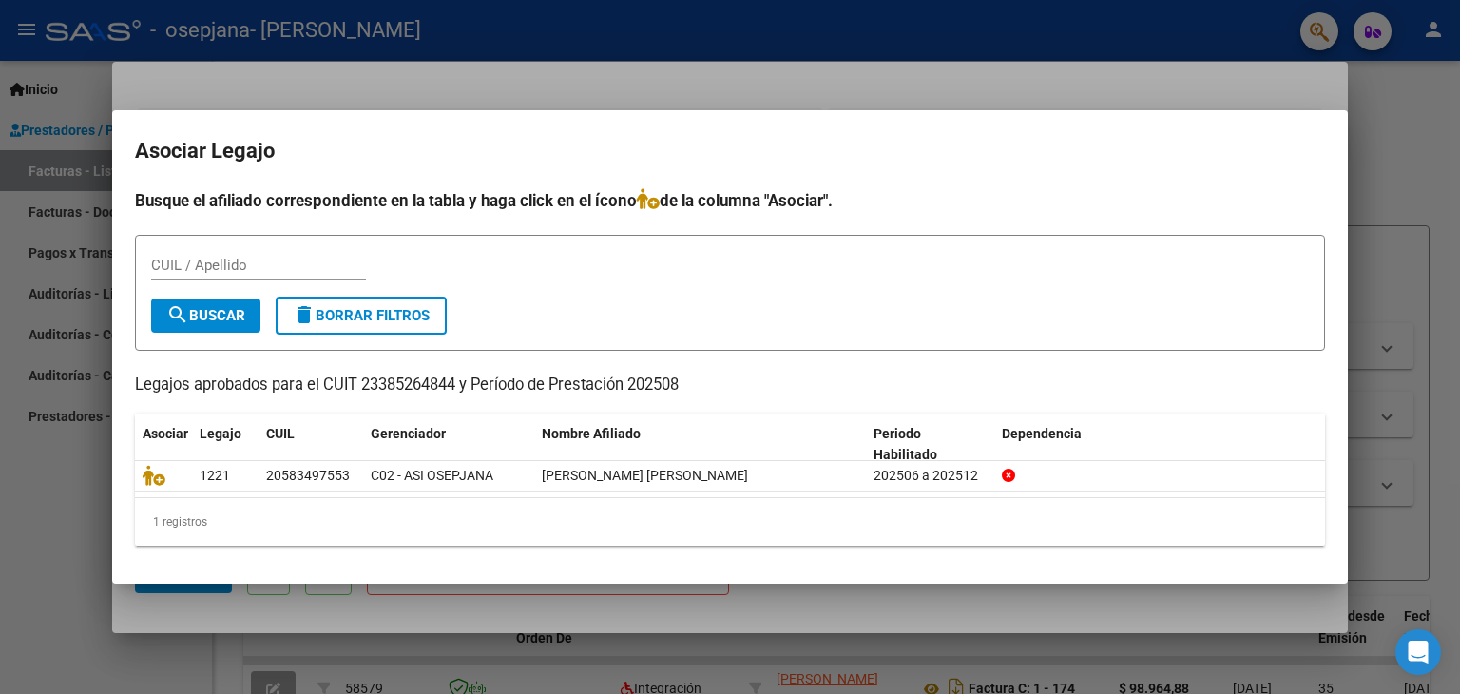
click at [247, 272] on input "CUIL / Apellido" at bounding box center [258, 265] width 215 height 17
type input "20583497553"
click at [247, 305] on button "search Buscar" at bounding box center [205, 315] width 109 height 34
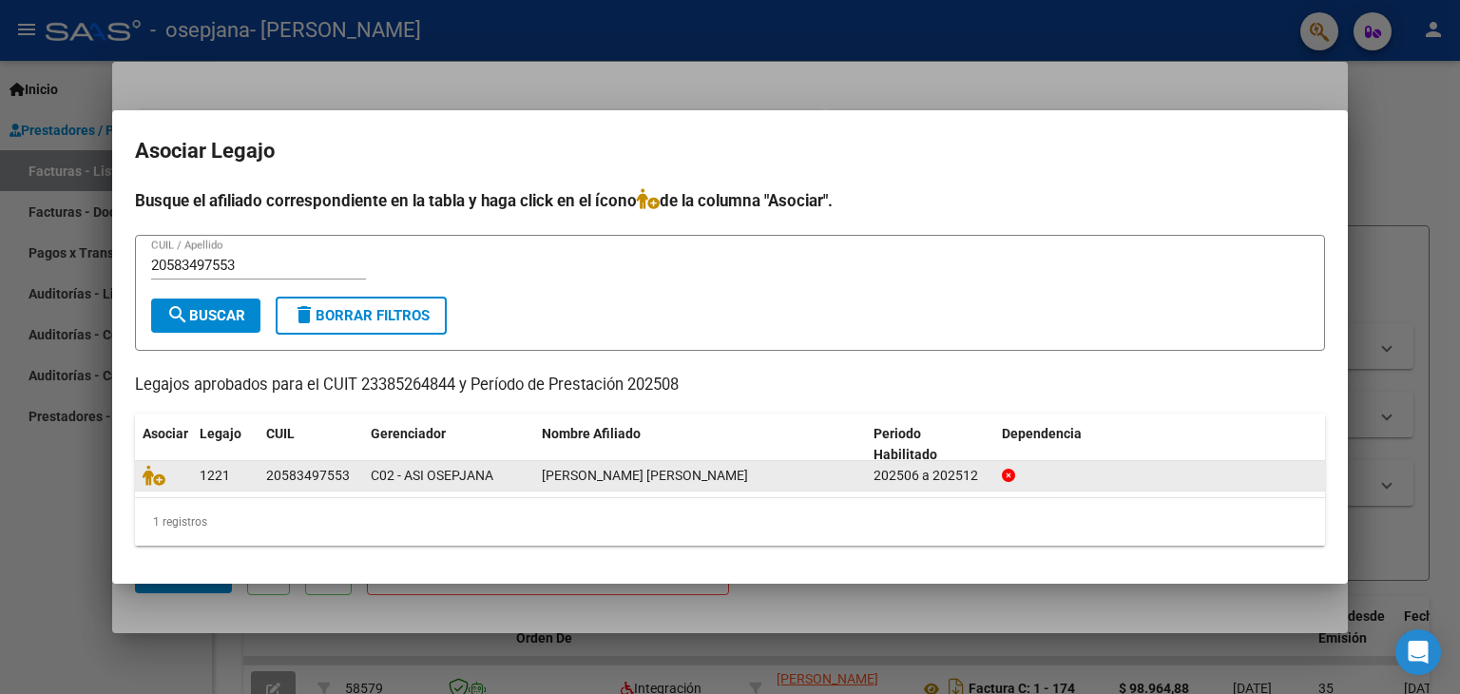
click at [959, 476] on div "202506 a 202512" at bounding box center [929, 476] width 113 height 22
click at [967, 472] on div "202506 a 202512" at bounding box center [929, 476] width 113 height 22
click at [171, 472] on div at bounding box center [164, 476] width 42 height 22
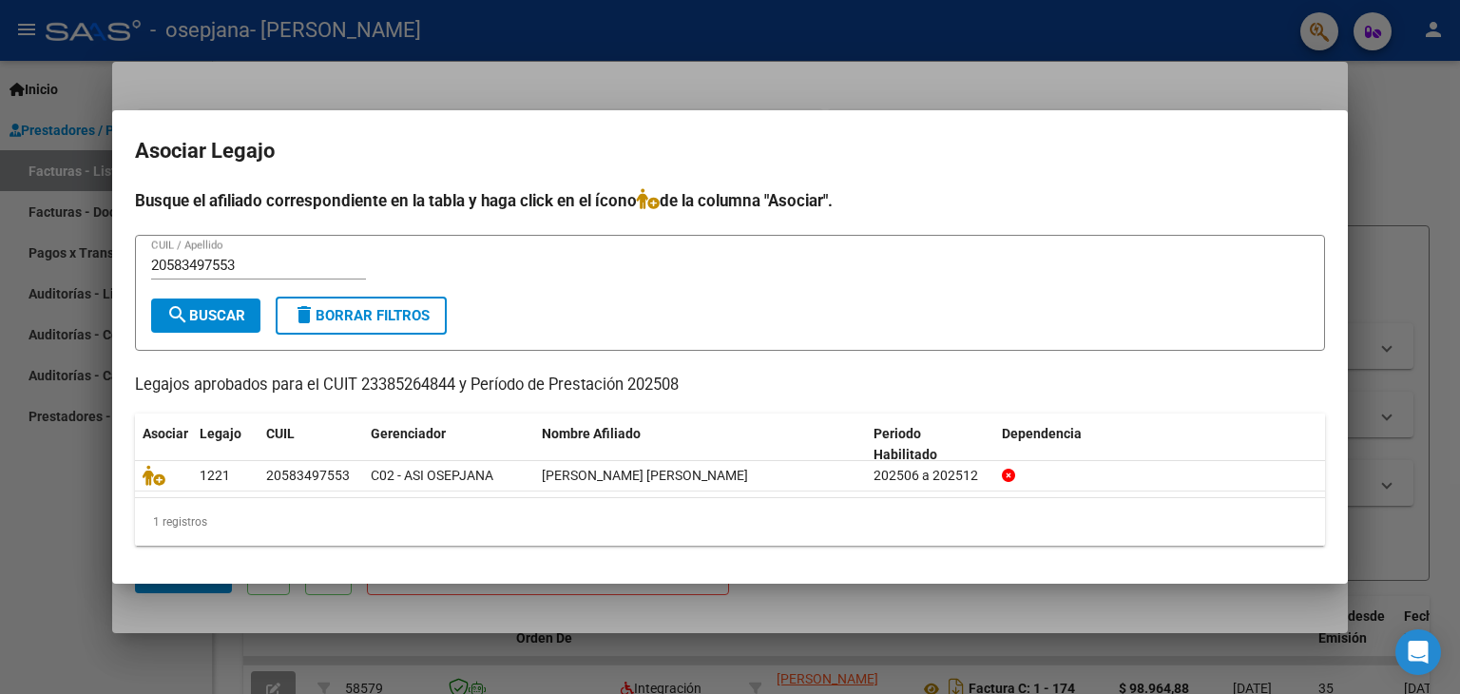
click at [338, 381] on p "Legajos aprobados para el CUIT 23385264844 y Período de Prestación 202508" at bounding box center [730, 386] width 1190 height 24
click at [654, 391] on p "Legajos aprobados para el CUIT 23385264844 y Período de Prestación 202508" at bounding box center [730, 386] width 1190 height 24
click at [654, 382] on p "Legajos aprobados para el CUIT 23385264844 y Período de Prestación 202508" at bounding box center [730, 386] width 1190 height 24
click at [216, 322] on span "search Buscar" at bounding box center [205, 315] width 79 height 17
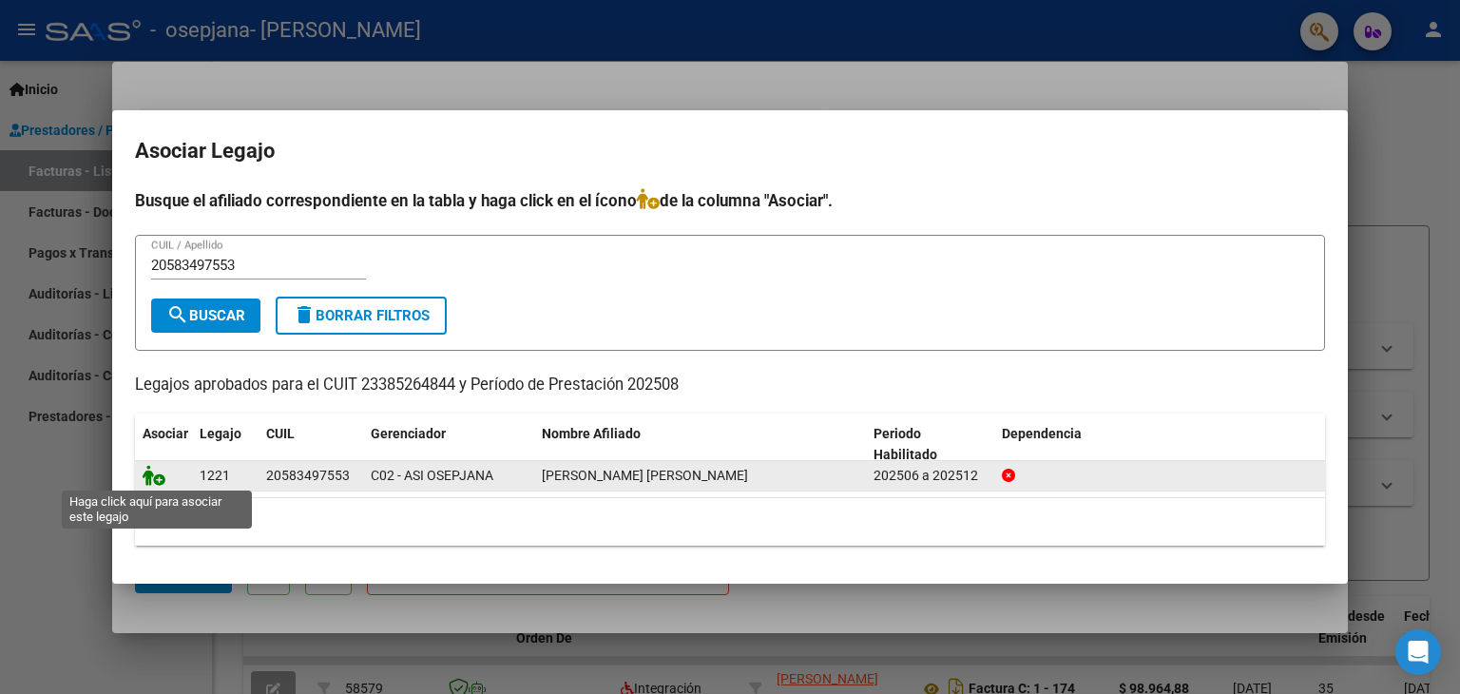
click at [156, 477] on icon at bounding box center [154, 475] width 23 height 21
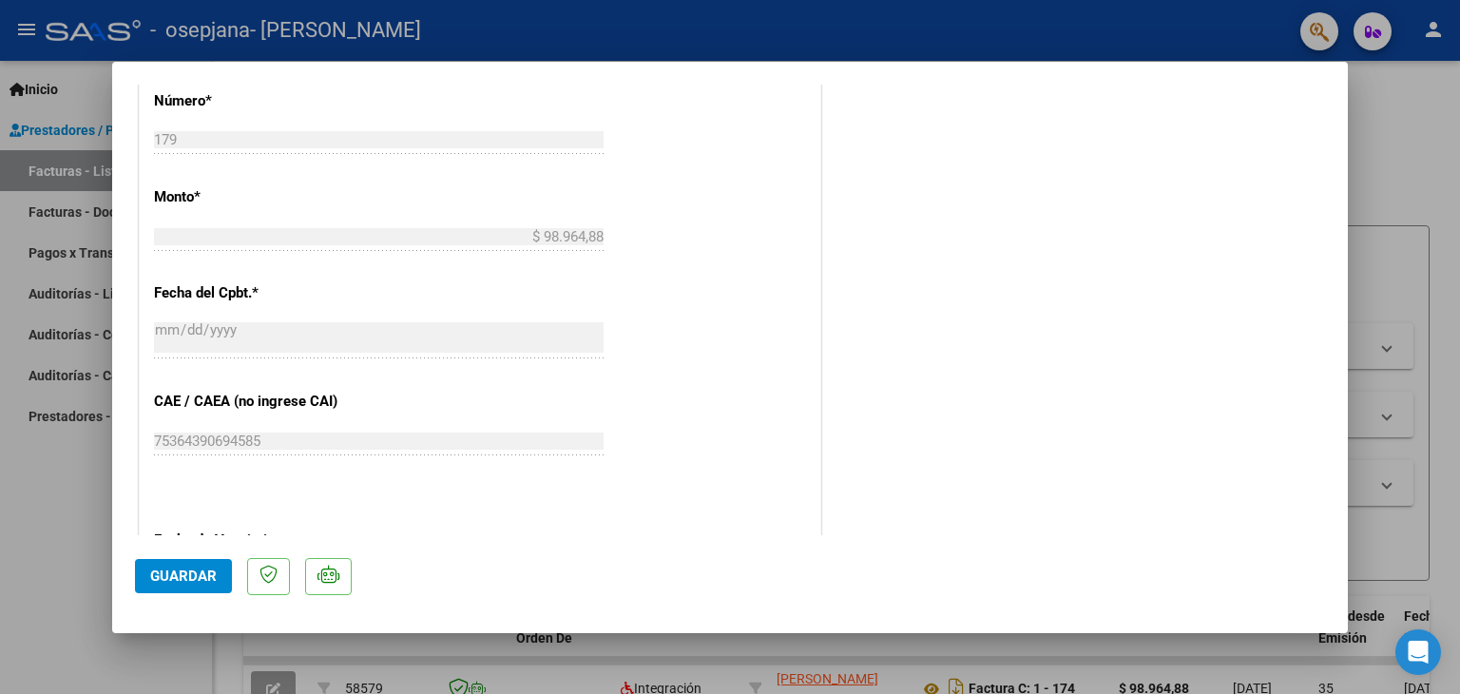
scroll to position [1248, 0]
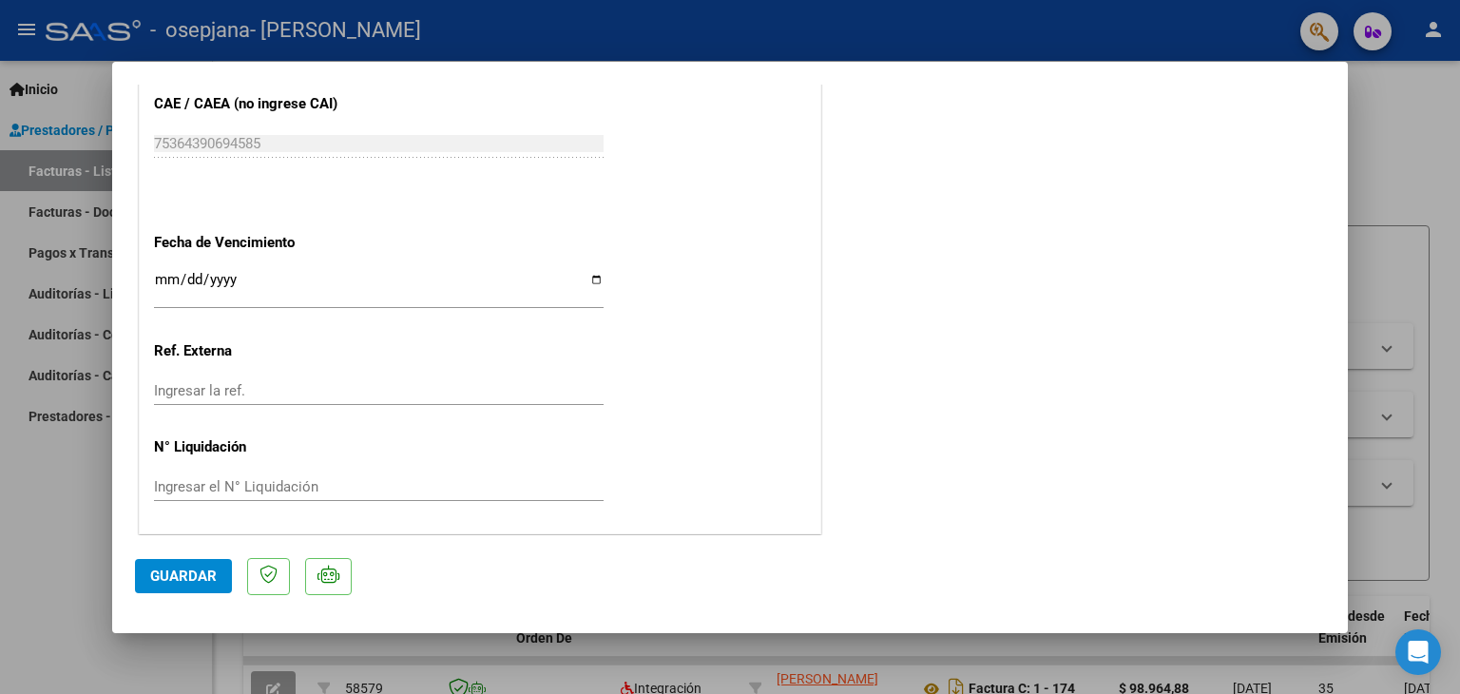
click at [210, 575] on span "Guardar" at bounding box center [183, 575] width 67 height 17
click at [66, 601] on div at bounding box center [730, 347] width 1460 height 694
type input "$ 0,00"
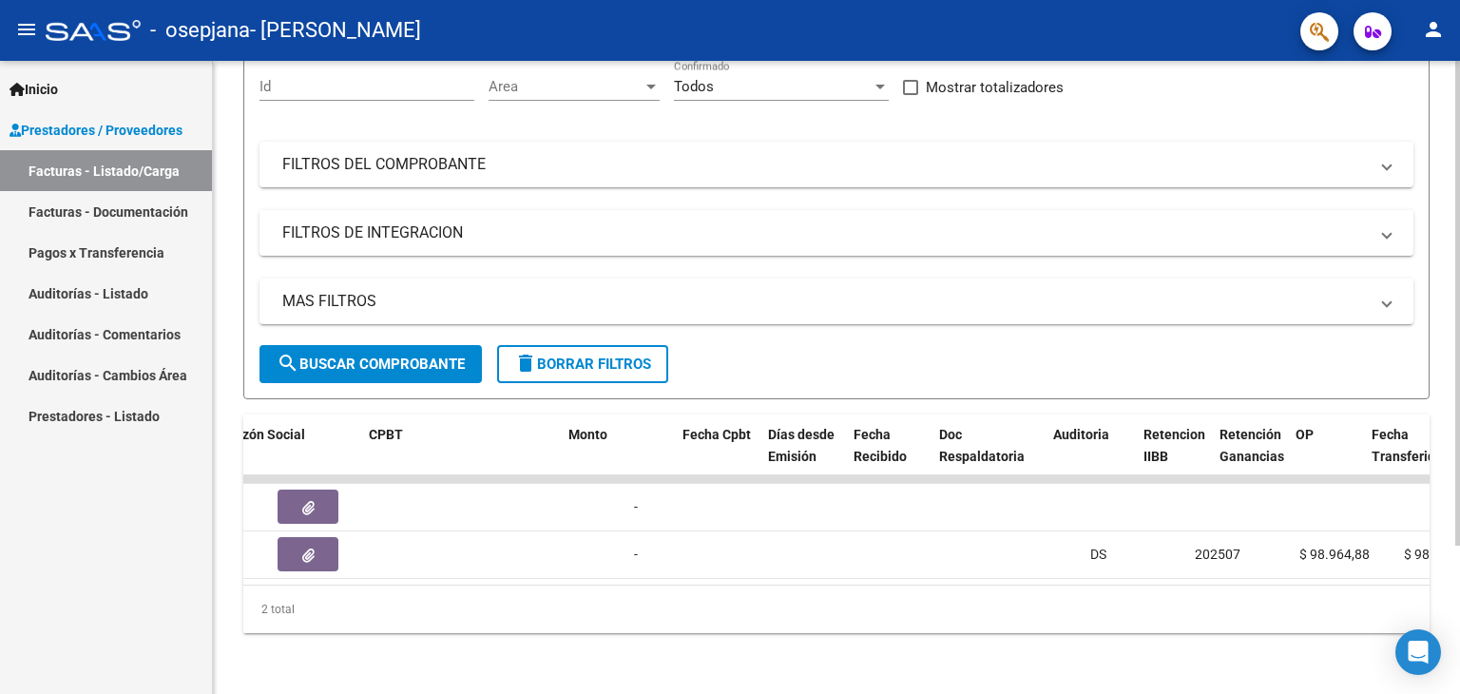
scroll to position [0, 0]
